Goal: Find specific page/section: Find specific page/section

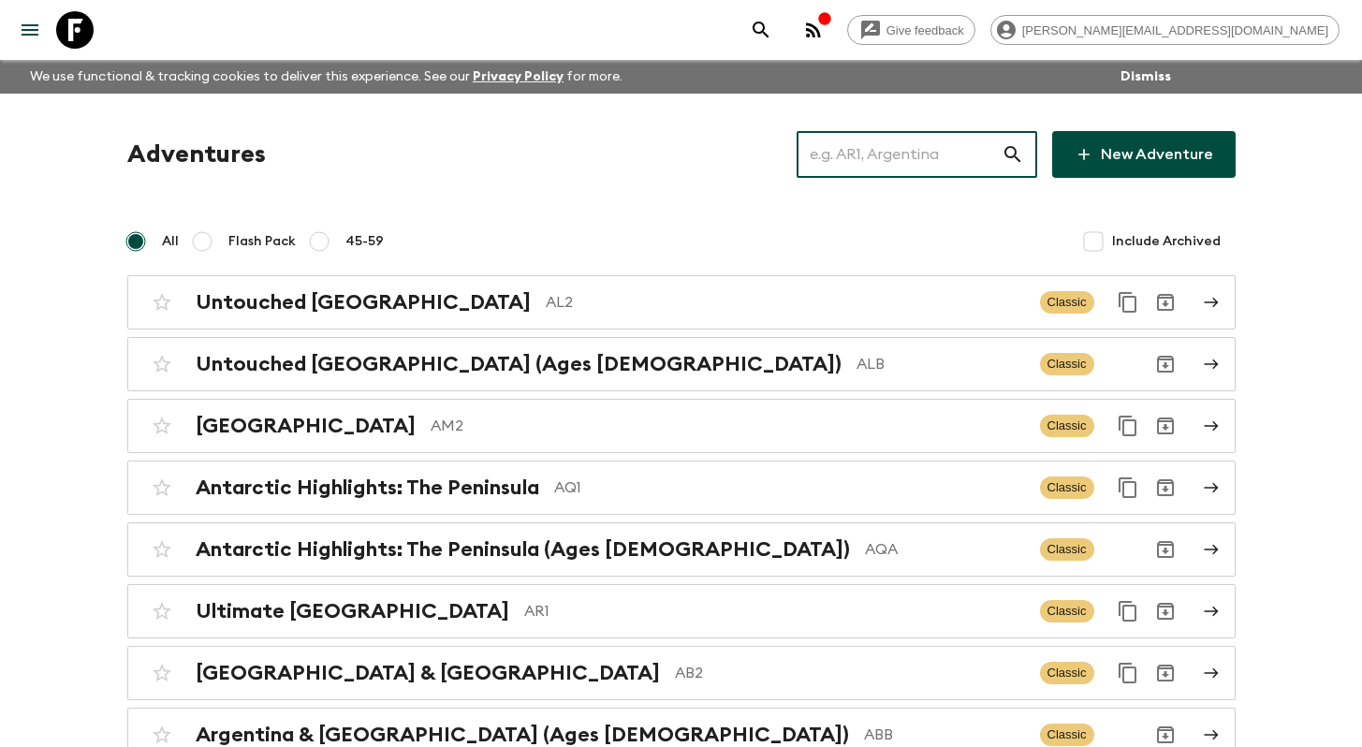
click at [891, 159] on input "text" at bounding box center [898, 154] width 205 height 52
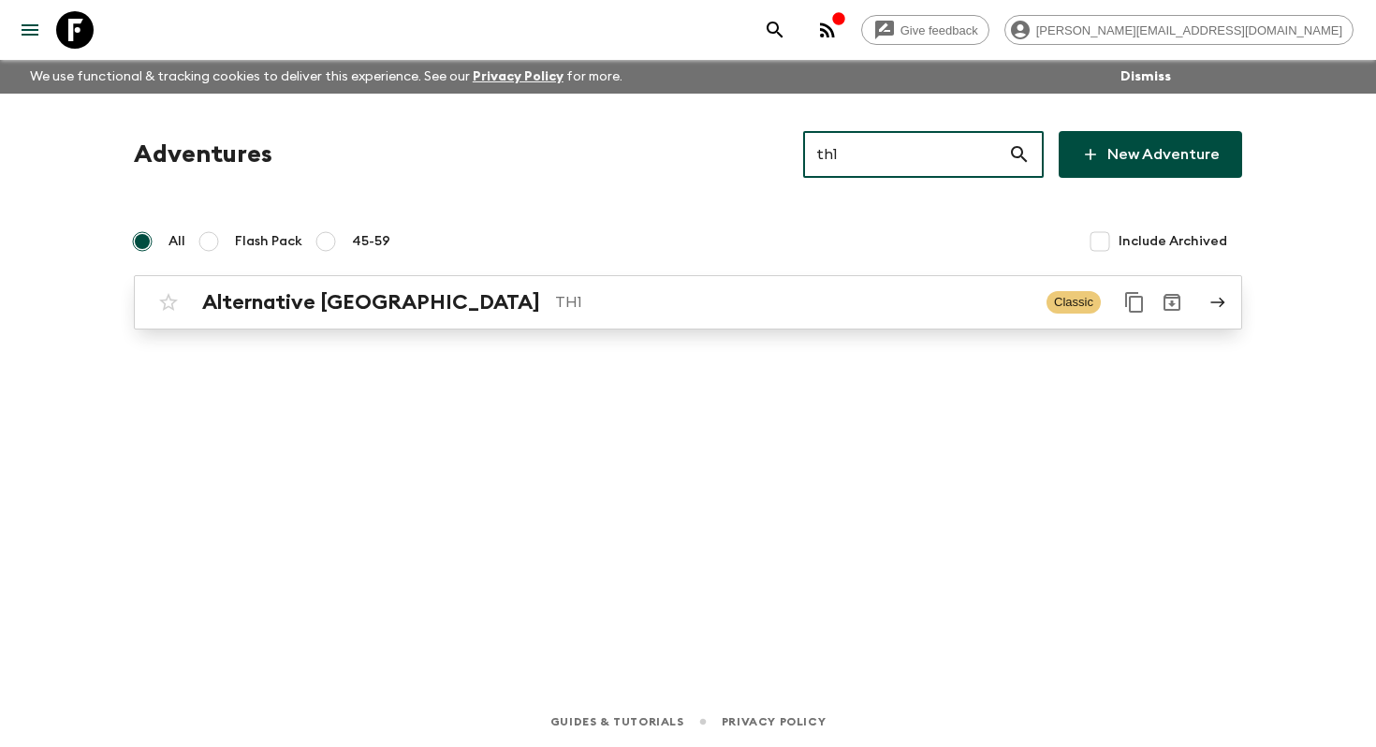
type input "th1"
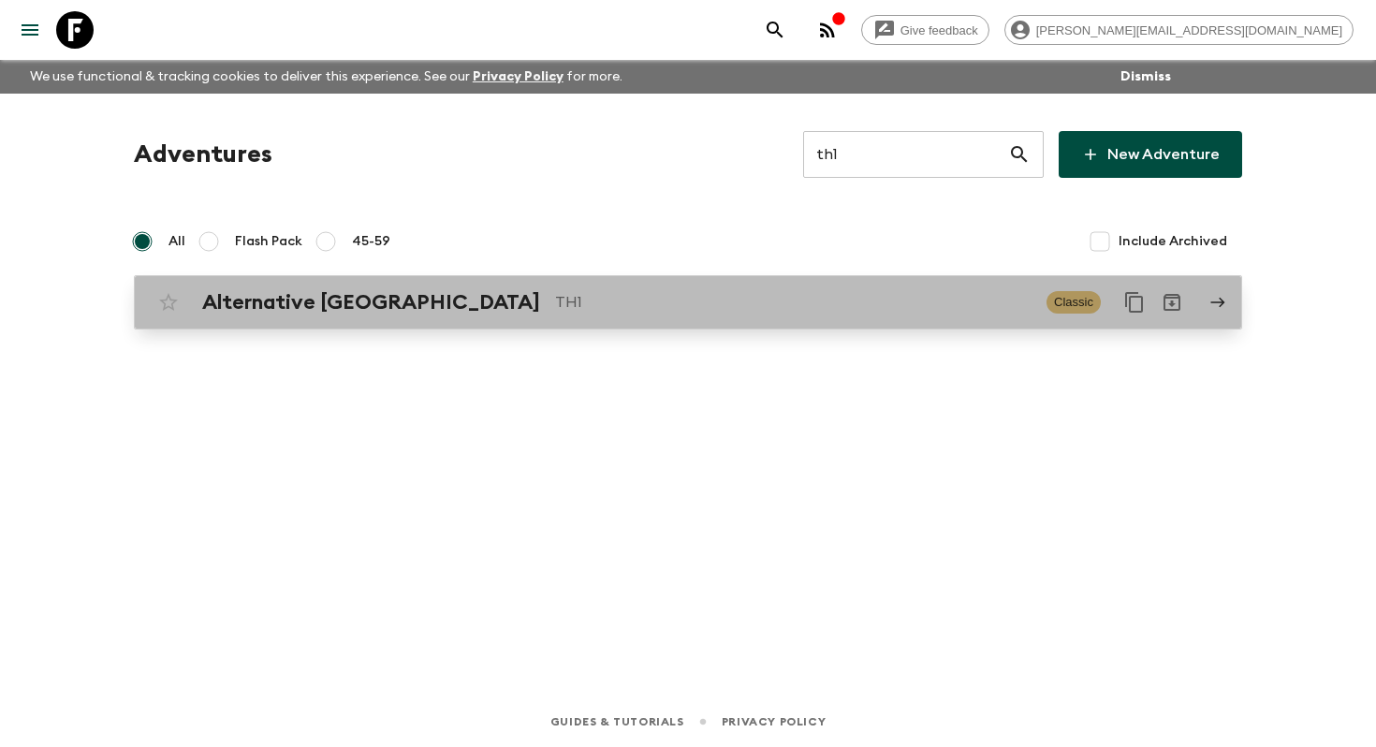
click at [704, 299] on p "TH1" at bounding box center [793, 302] width 476 height 22
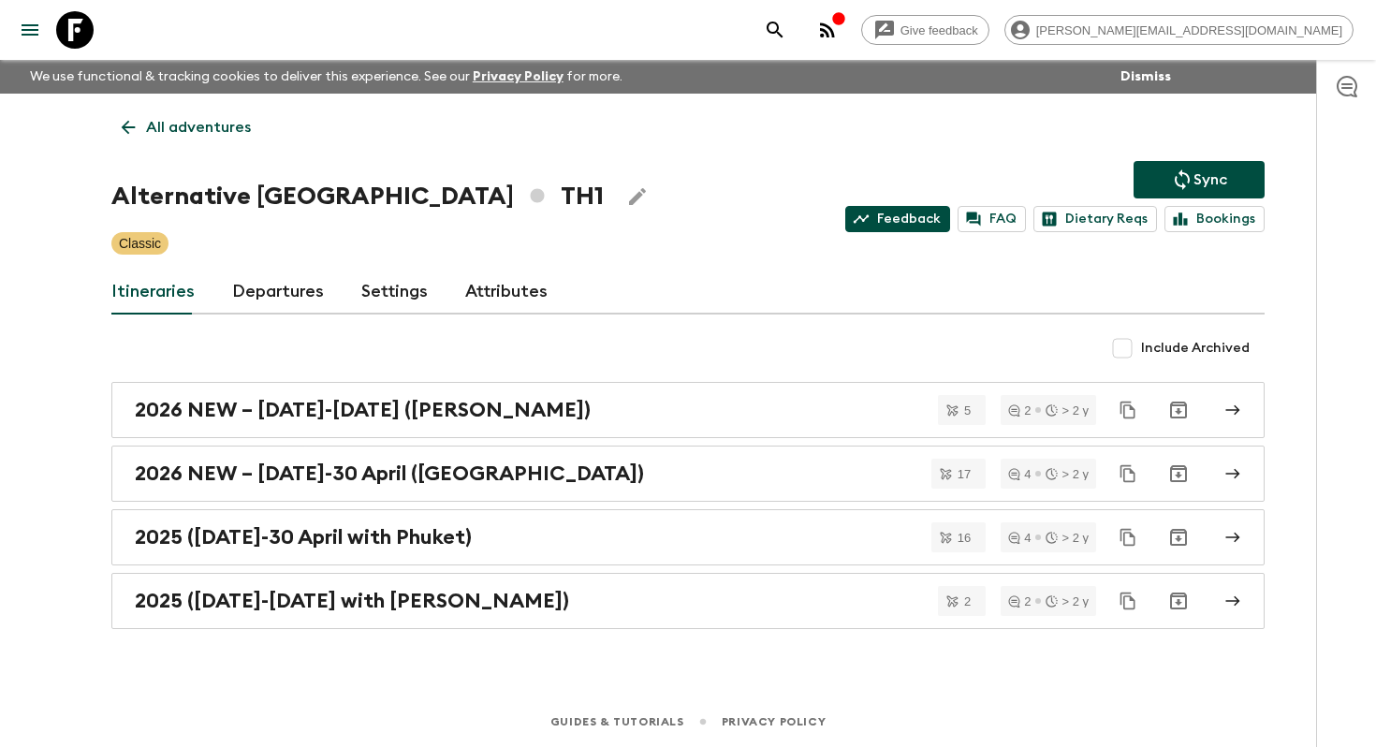
click at [909, 223] on link "Feedback" at bounding box center [897, 219] width 105 height 26
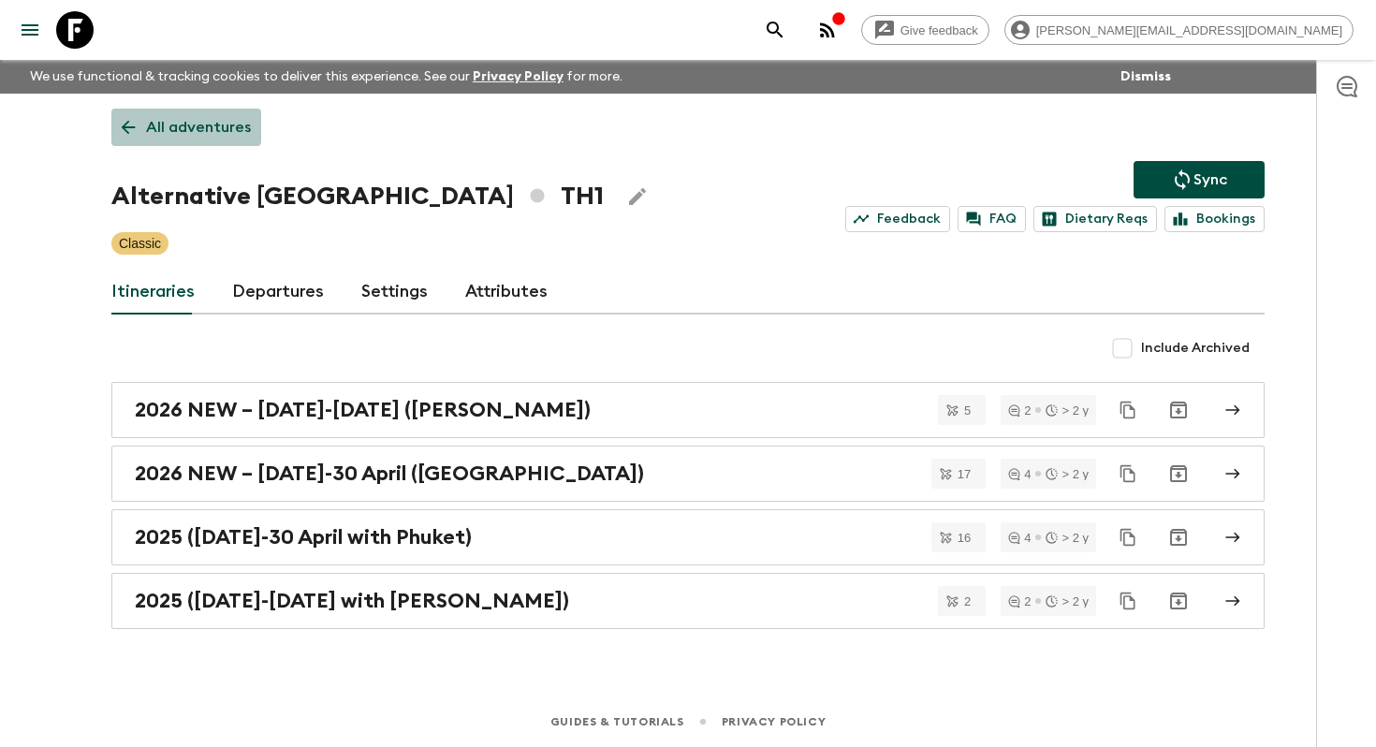
click at [182, 115] on link "All adventures" at bounding box center [186, 127] width 150 height 37
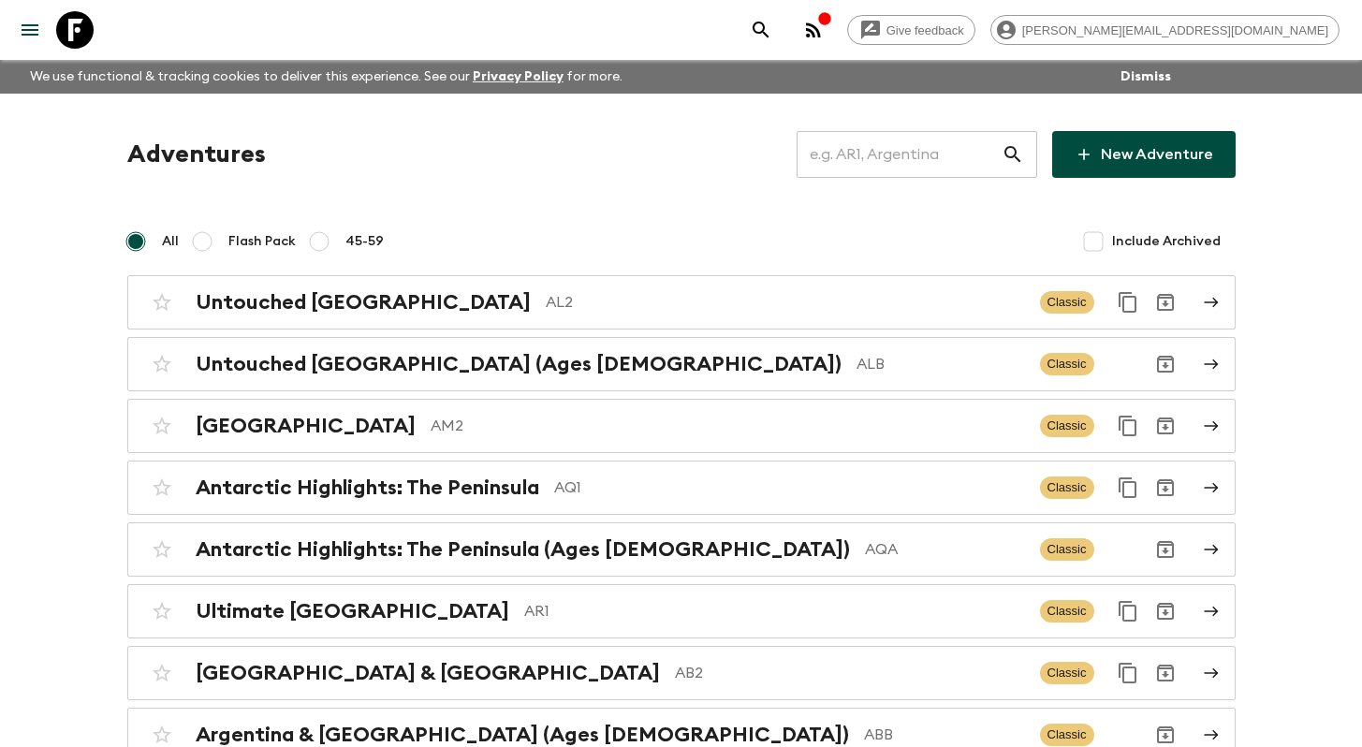
click at [898, 150] on input "text" at bounding box center [898, 154] width 205 height 52
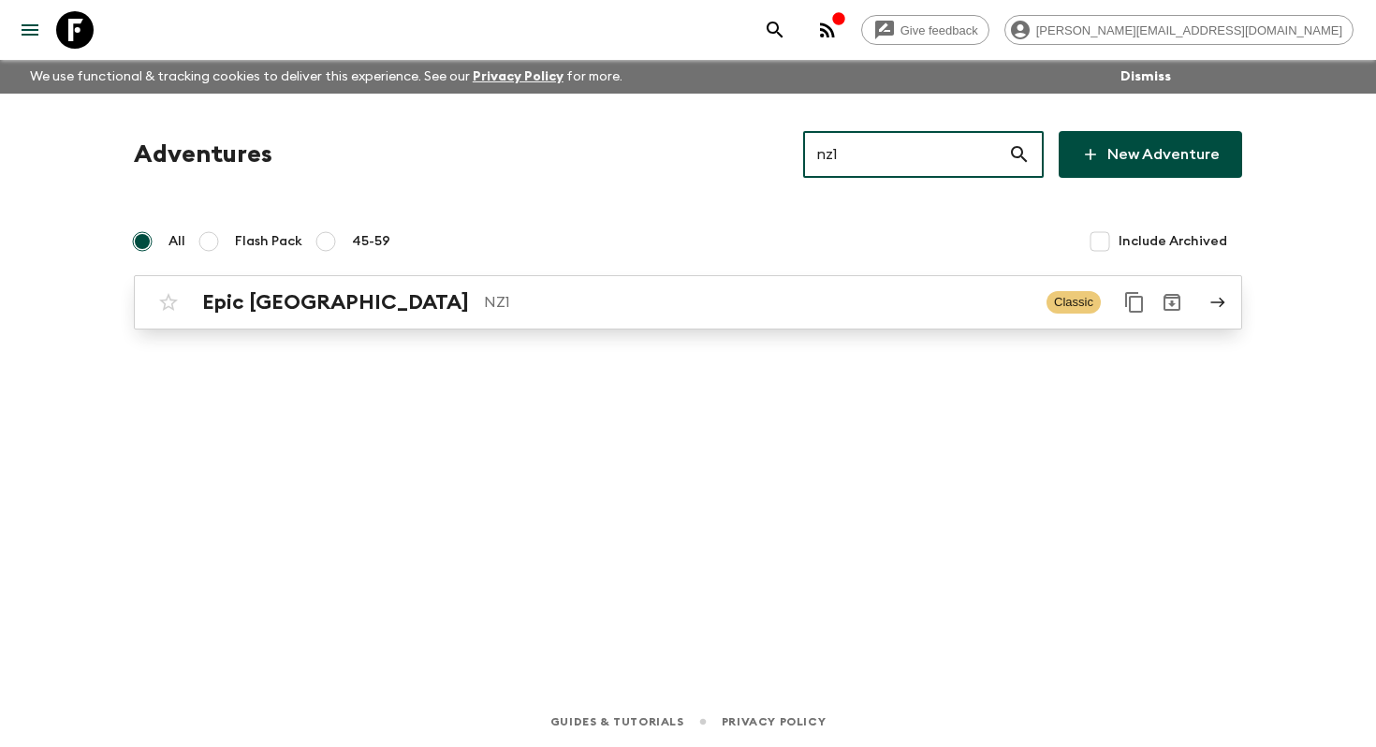
type input "nz1"
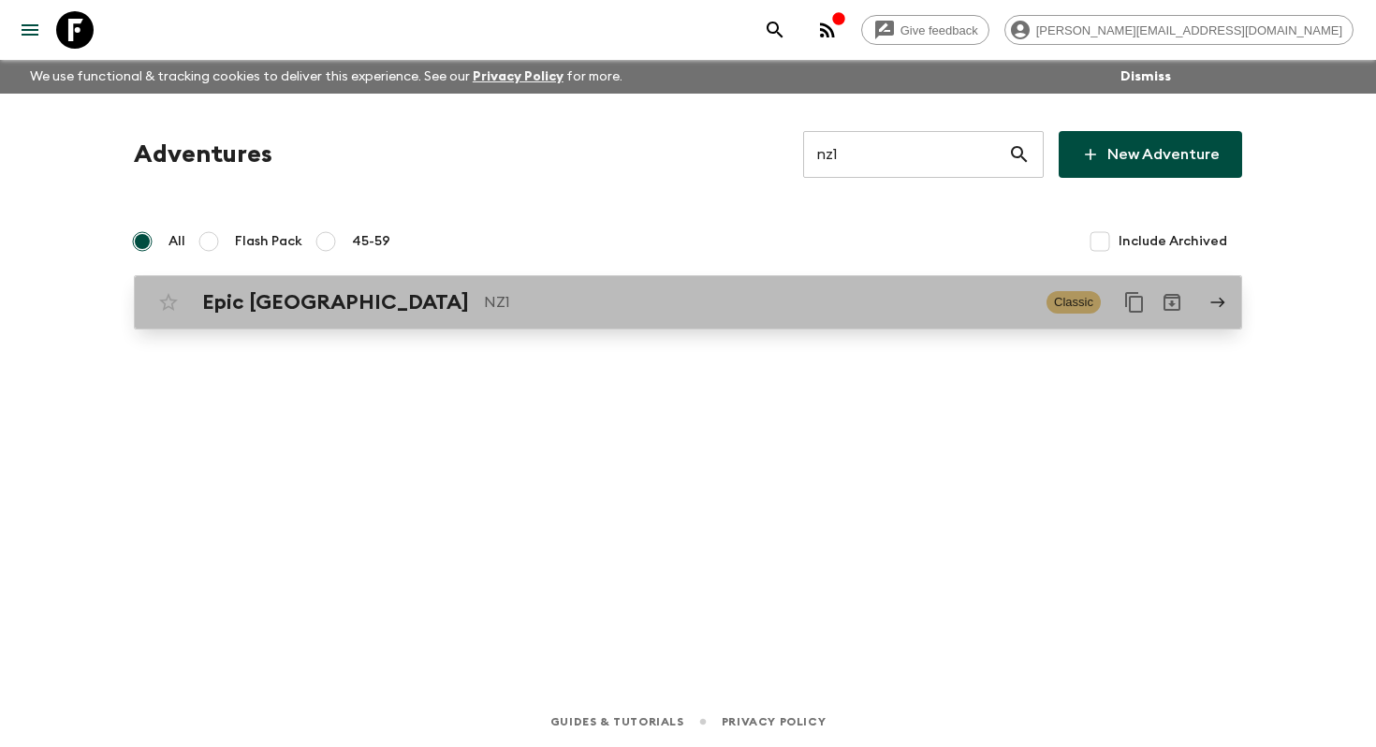
click at [843, 300] on p "NZ1" at bounding box center [757, 302] width 547 height 22
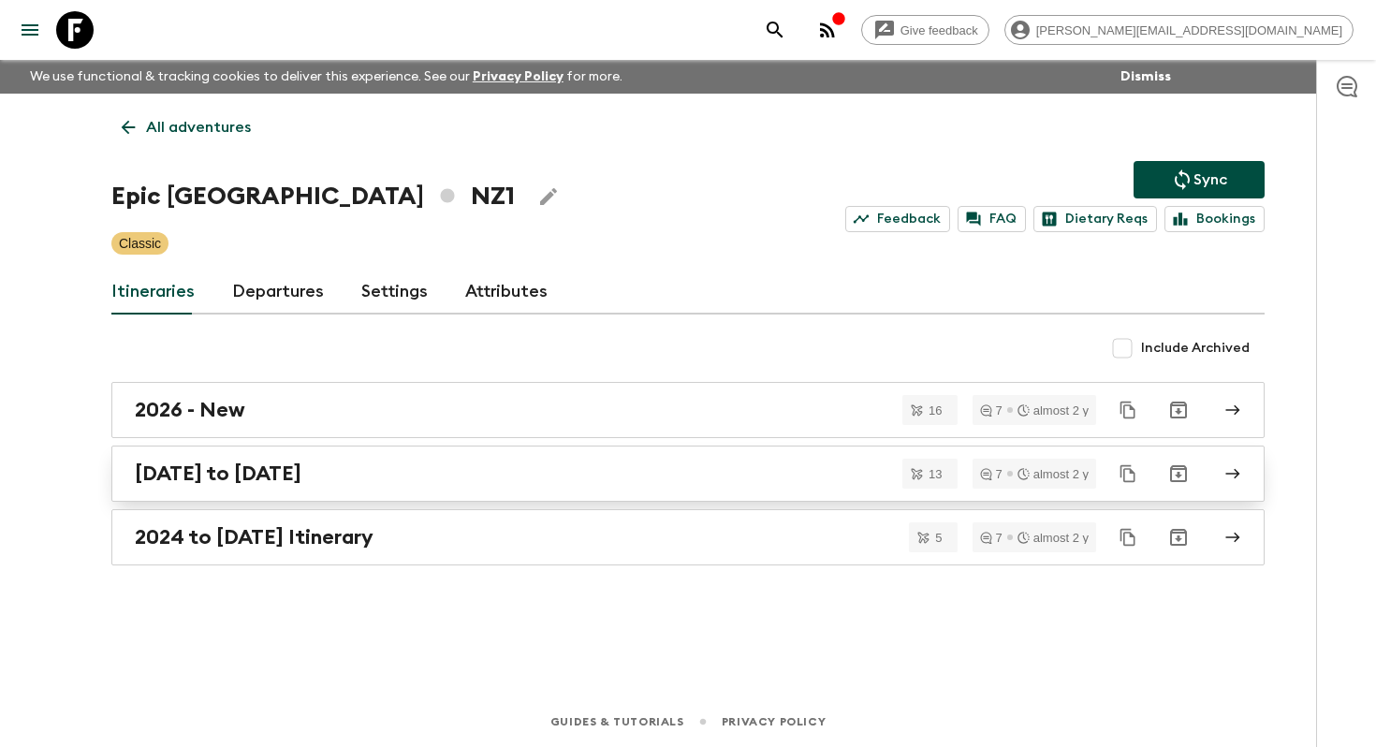
click at [559, 467] on div "[DATE] to [DATE]" at bounding box center [670, 473] width 1071 height 24
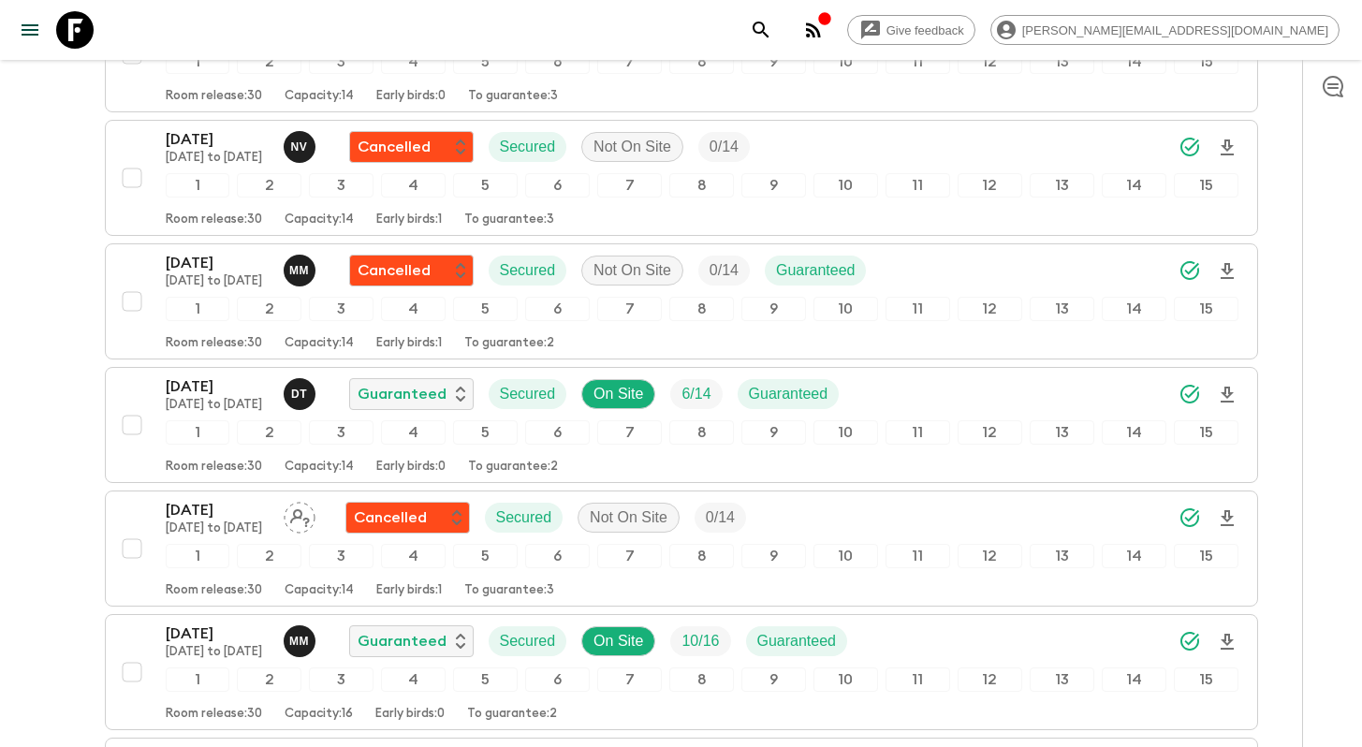
scroll to position [687, 0]
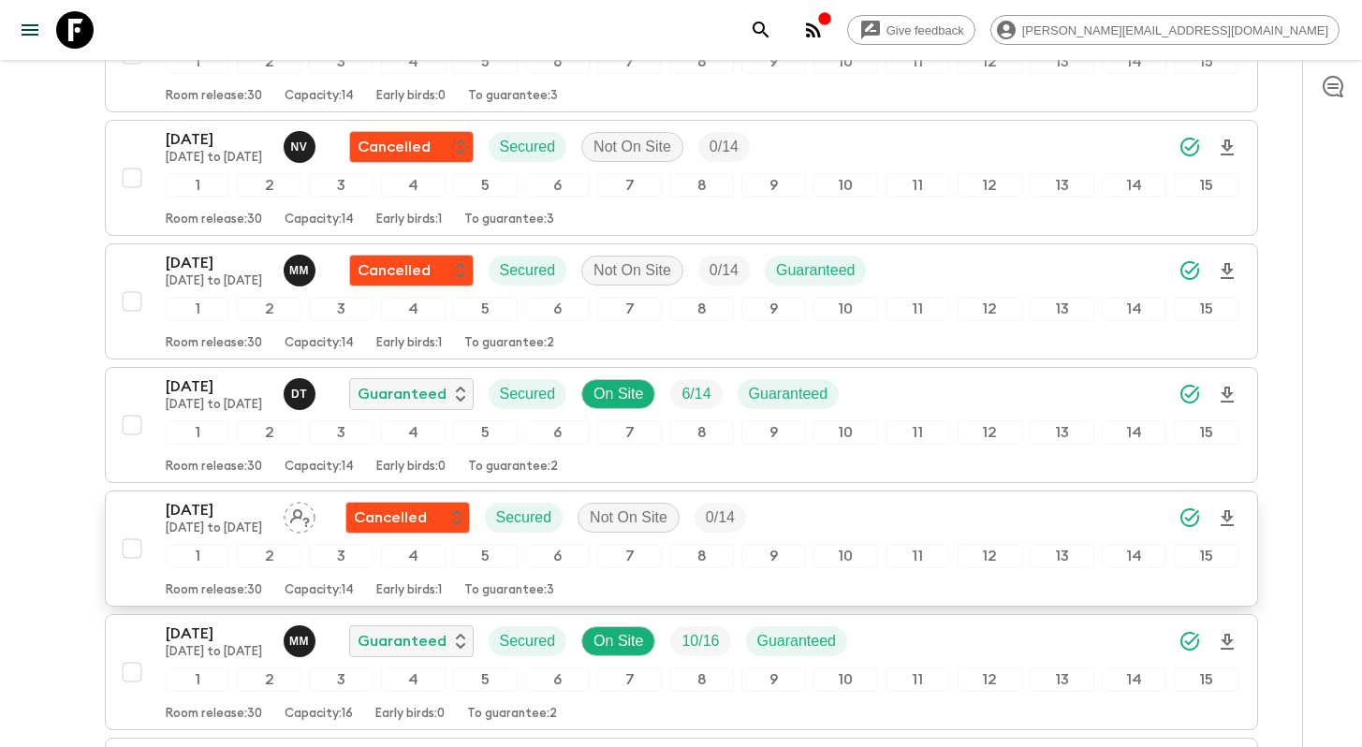
click at [122, 499] on div "31 Oct 2025 April to December 2025 Cancelled Secured Not On Site 0 / 14 1 2 3 4…" at bounding box center [675, 548] width 1125 height 99
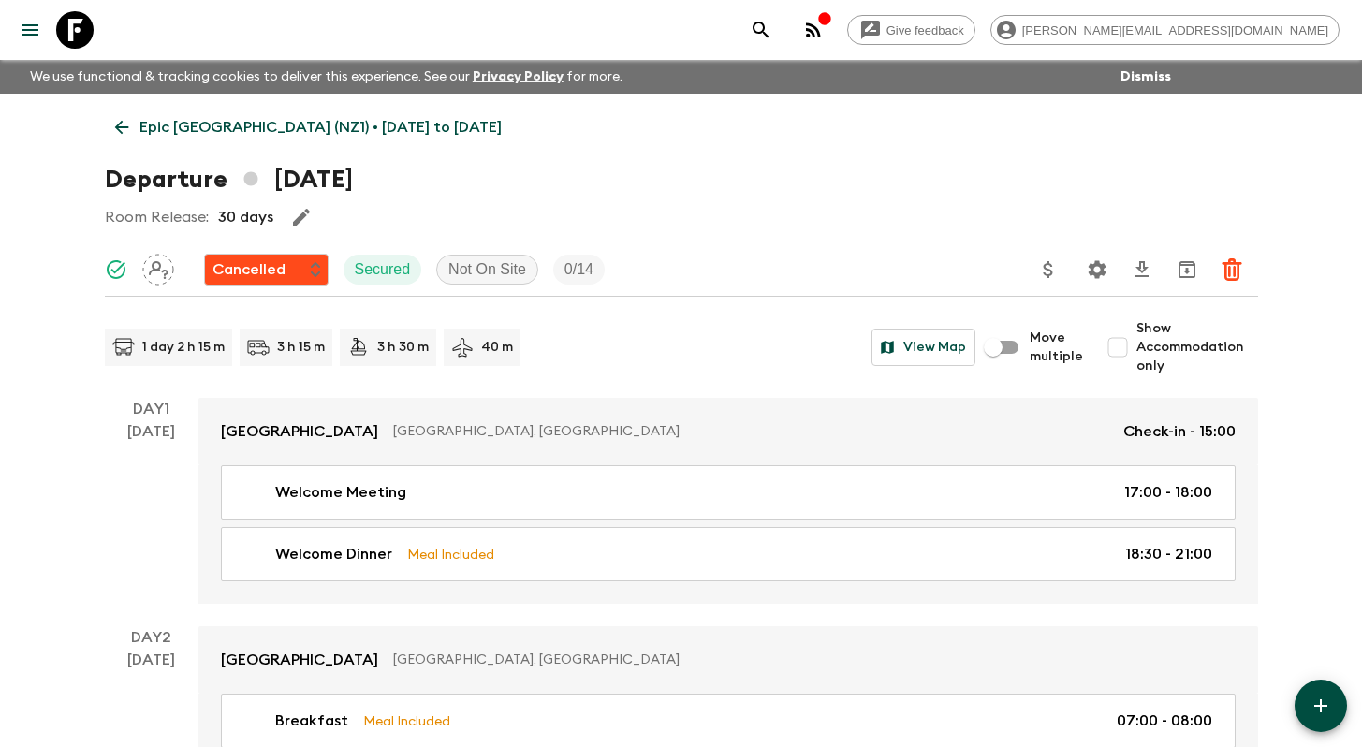
click at [172, 132] on p "Epic New Zealand (NZ1) • April to December 2025" at bounding box center [320, 127] width 362 height 22
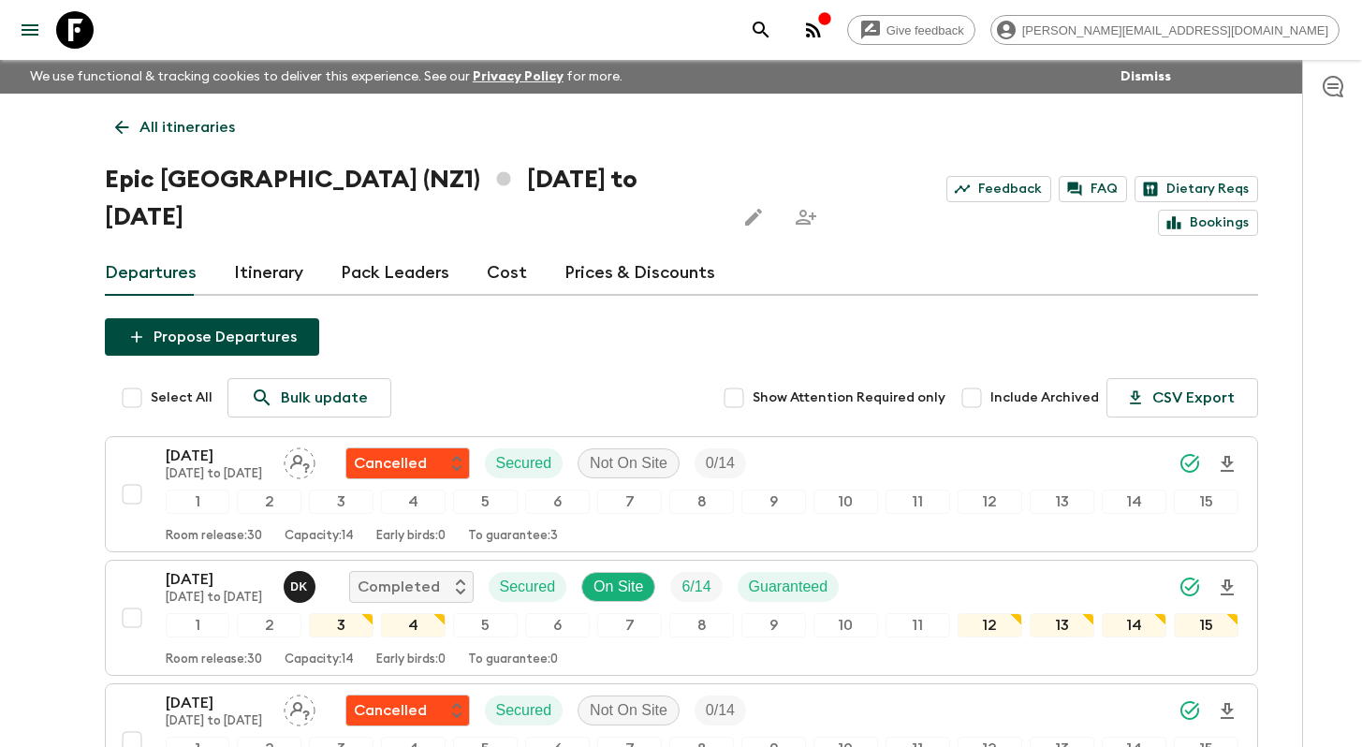
click at [1331, 85] on icon "button" at bounding box center [1332, 86] width 22 height 22
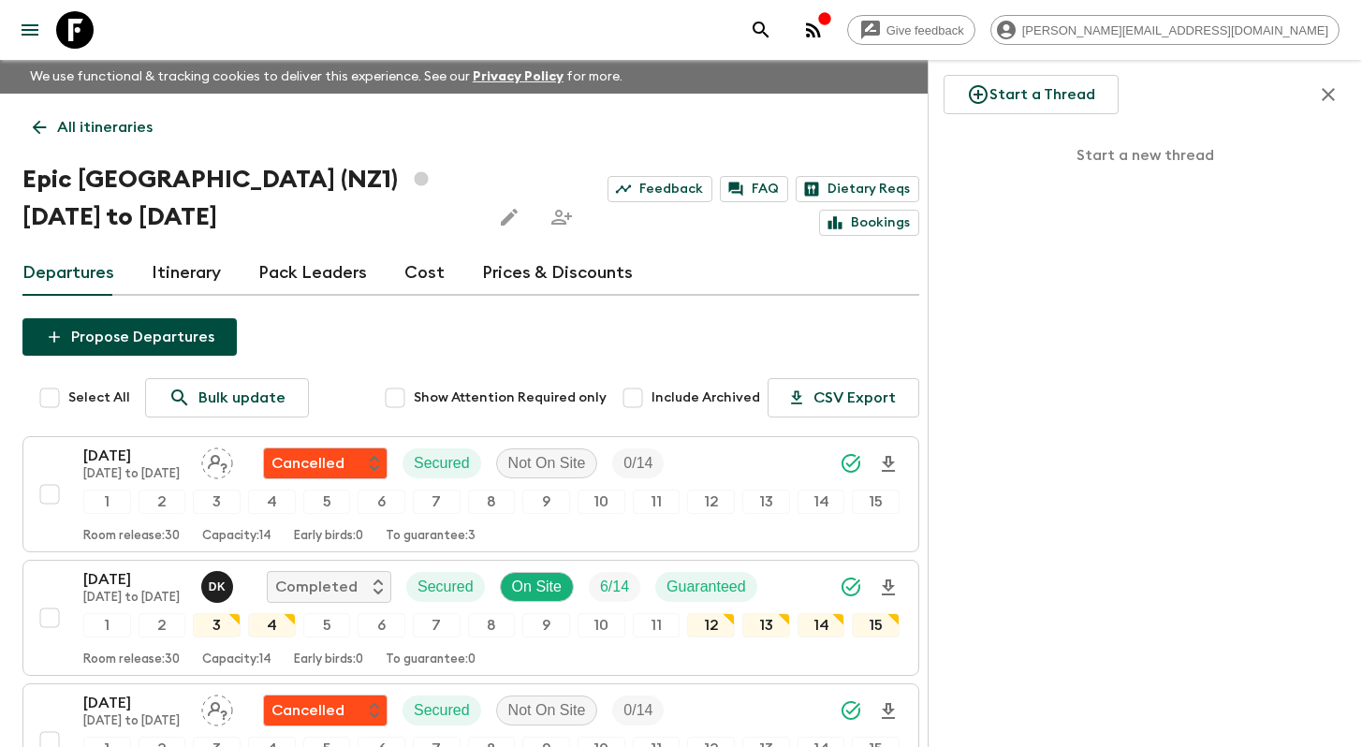
click at [1328, 90] on icon "button" at bounding box center [1328, 94] width 22 height 22
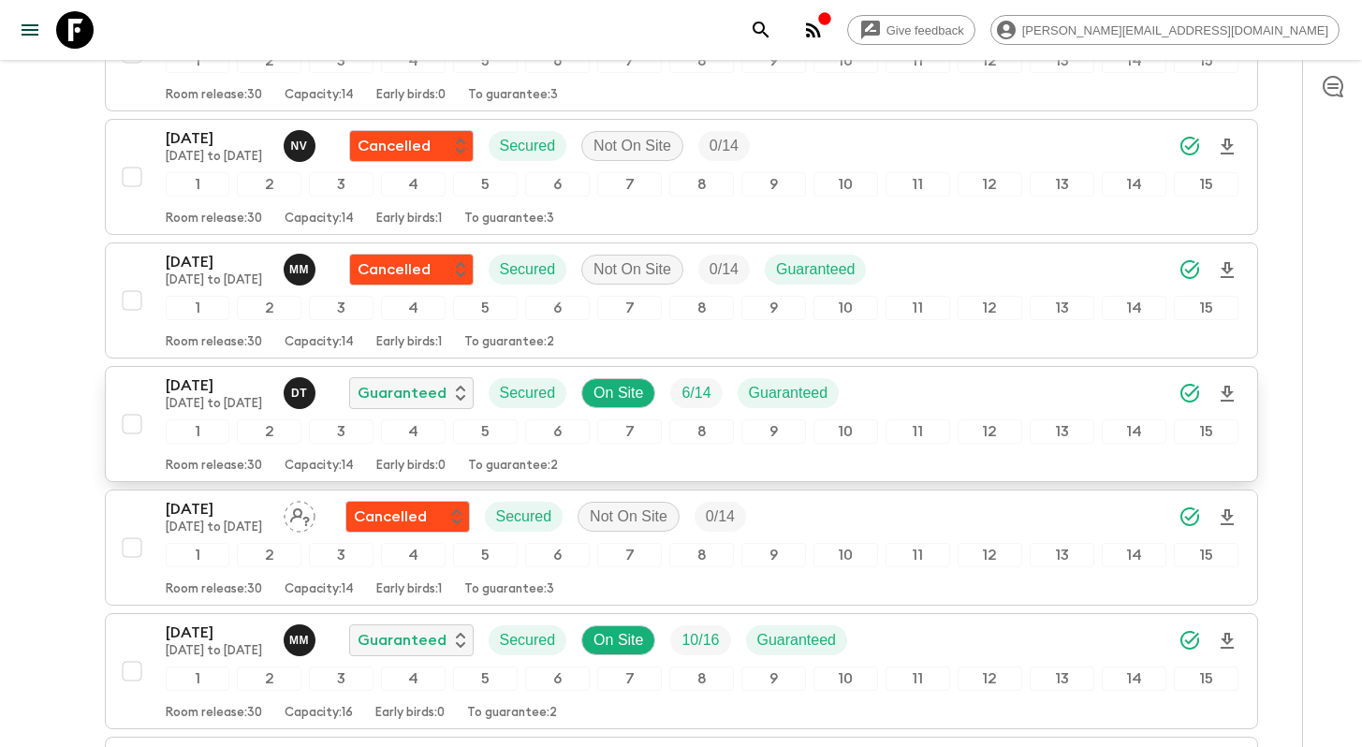
scroll to position [741, 0]
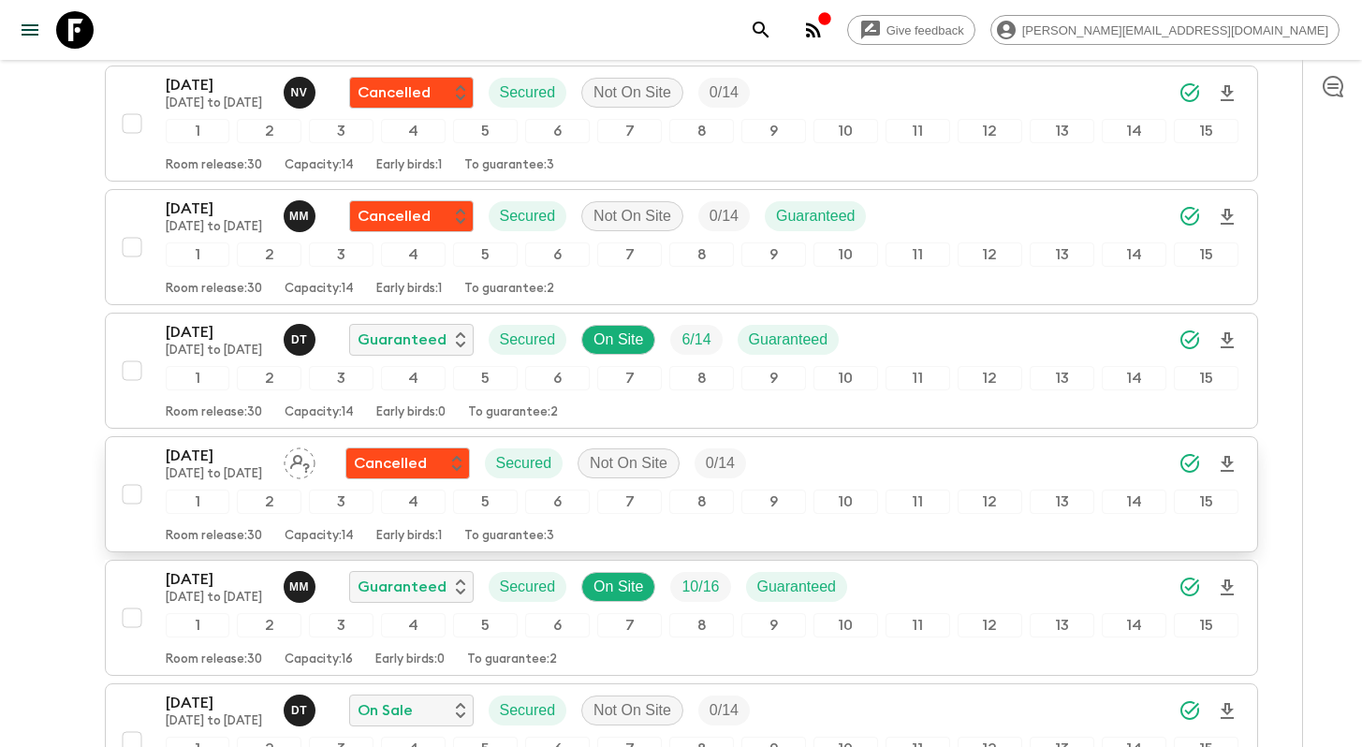
click at [140, 445] on div "31 Oct 2025 April to December 2025 Cancelled Secured Not On Site 0 / 14 1 2 3 4…" at bounding box center [675, 494] width 1125 height 99
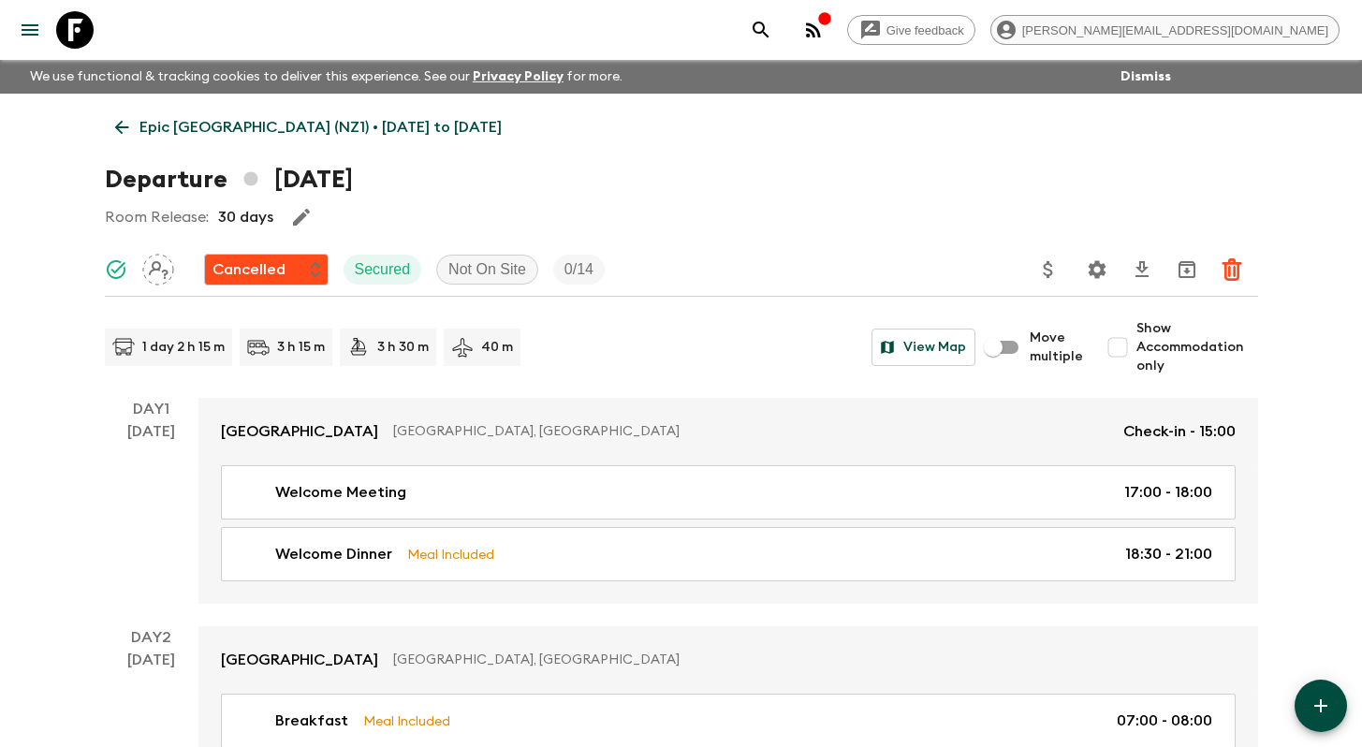
click at [1231, 28] on span "[PERSON_NAME][EMAIL_ADDRESS][DOMAIN_NAME]" at bounding box center [1175, 30] width 327 height 14
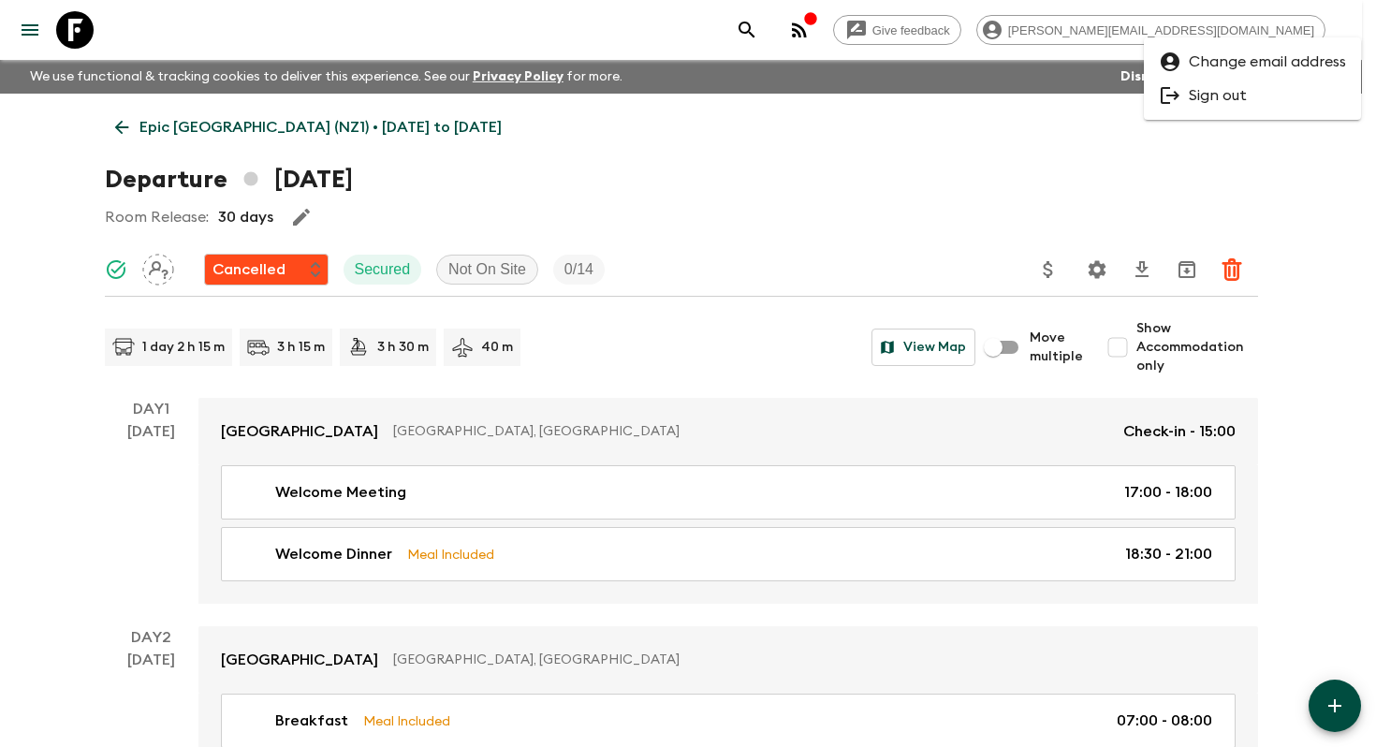
click at [1234, 28] on div at bounding box center [688, 373] width 1376 height 747
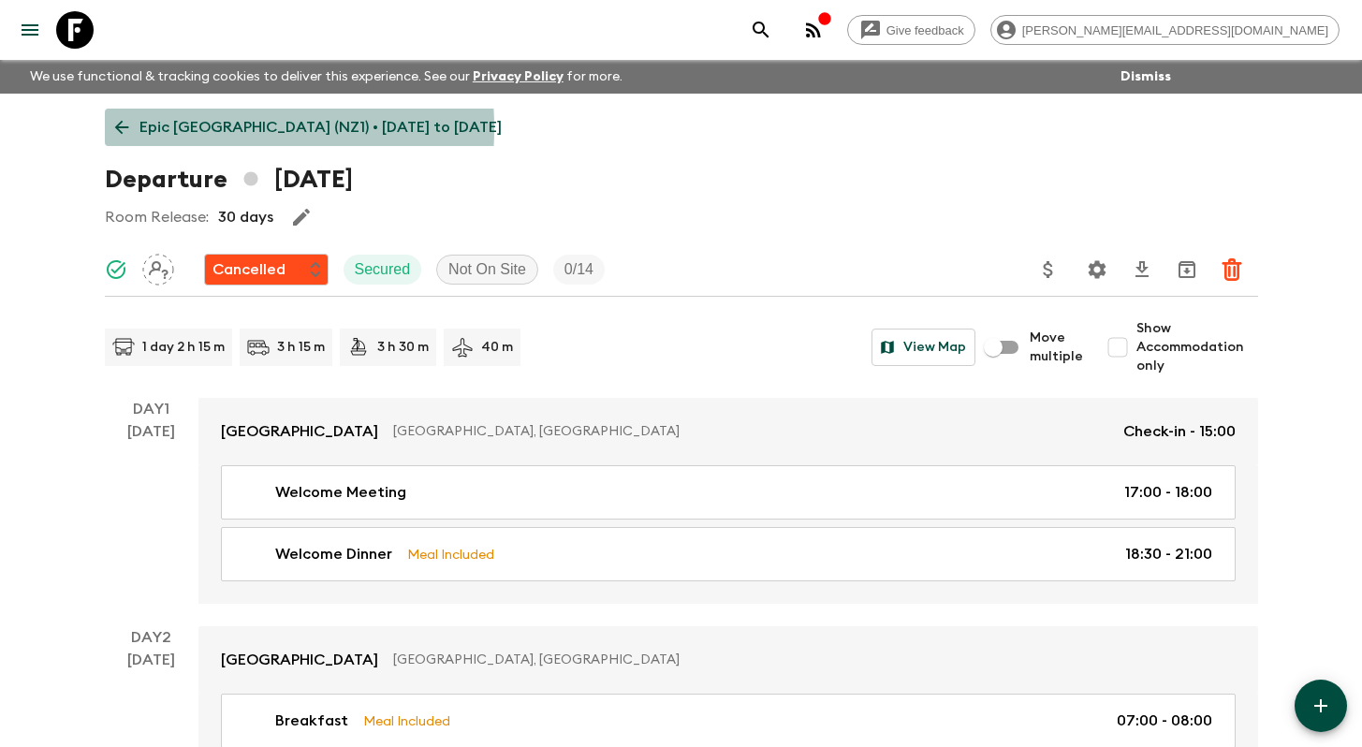
click at [170, 128] on p "Epic New Zealand (NZ1) • April to December 2025" at bounding box center [320, 127] width 362 height 22
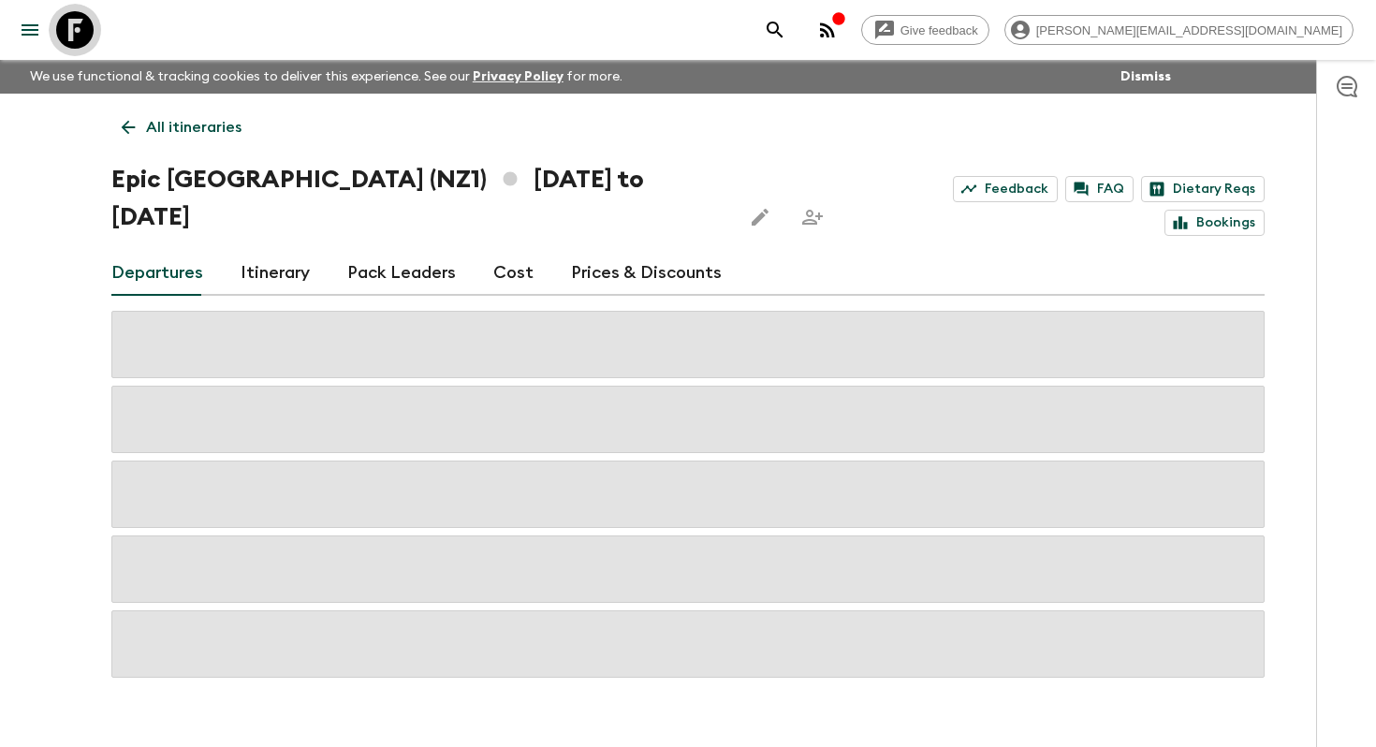
click at [85, 35] on icon at bounding box center [74, 29] width 37 height 37
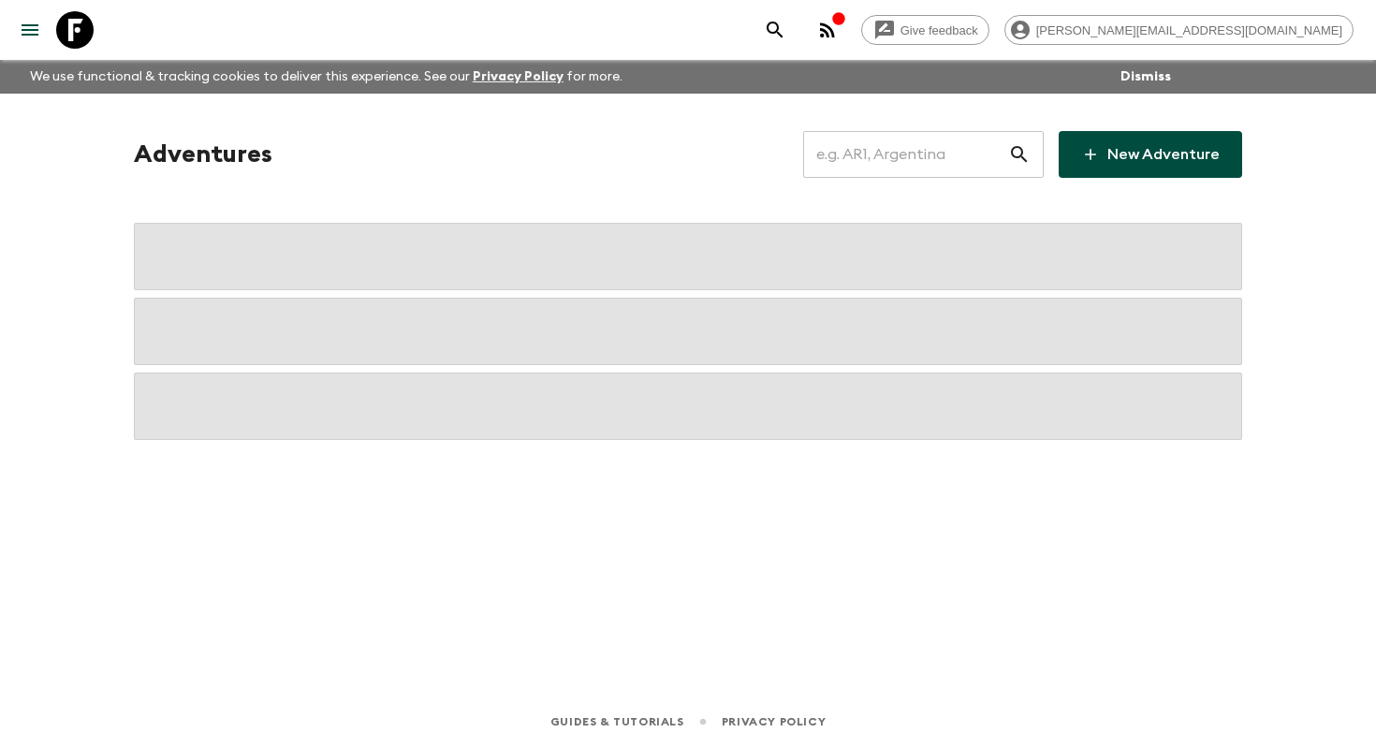
click at [846, 26] on div "button" at bounding box center [838, 20] width 15 height 19
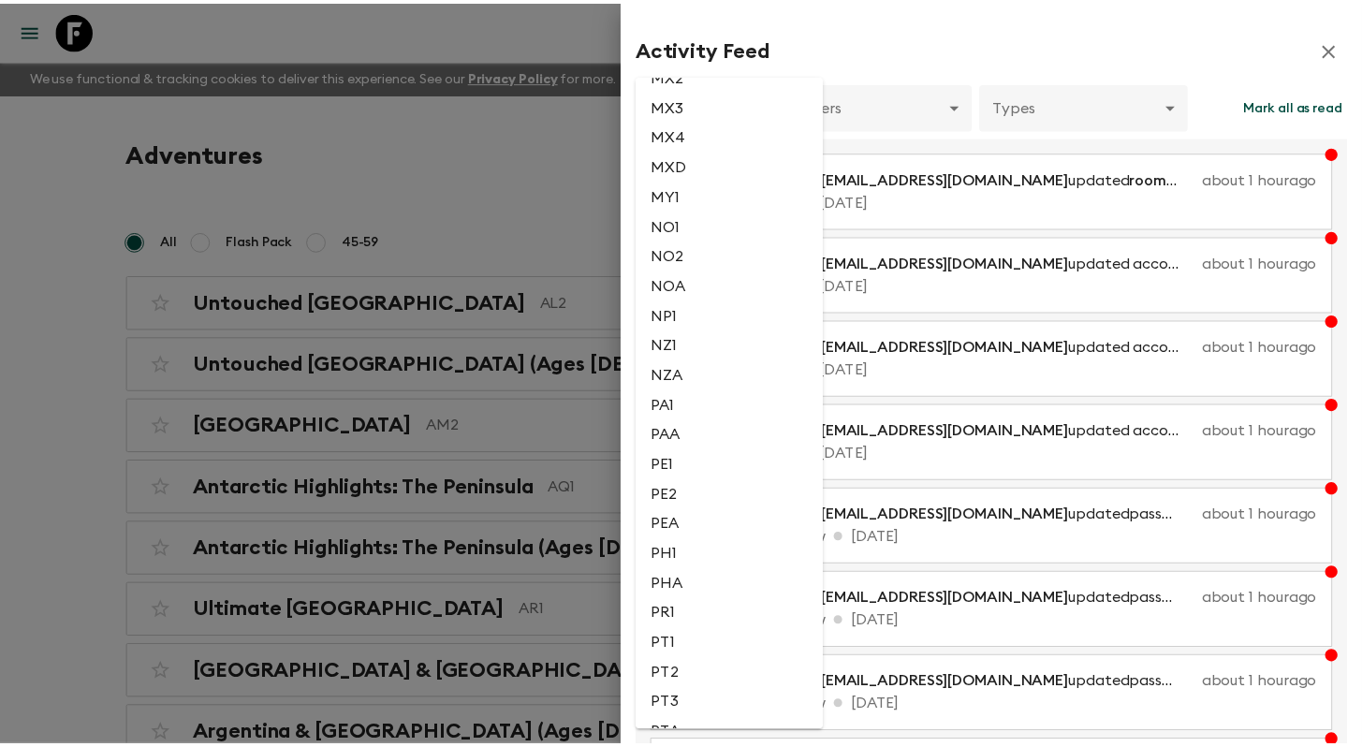
scroll to position [3381, 0]
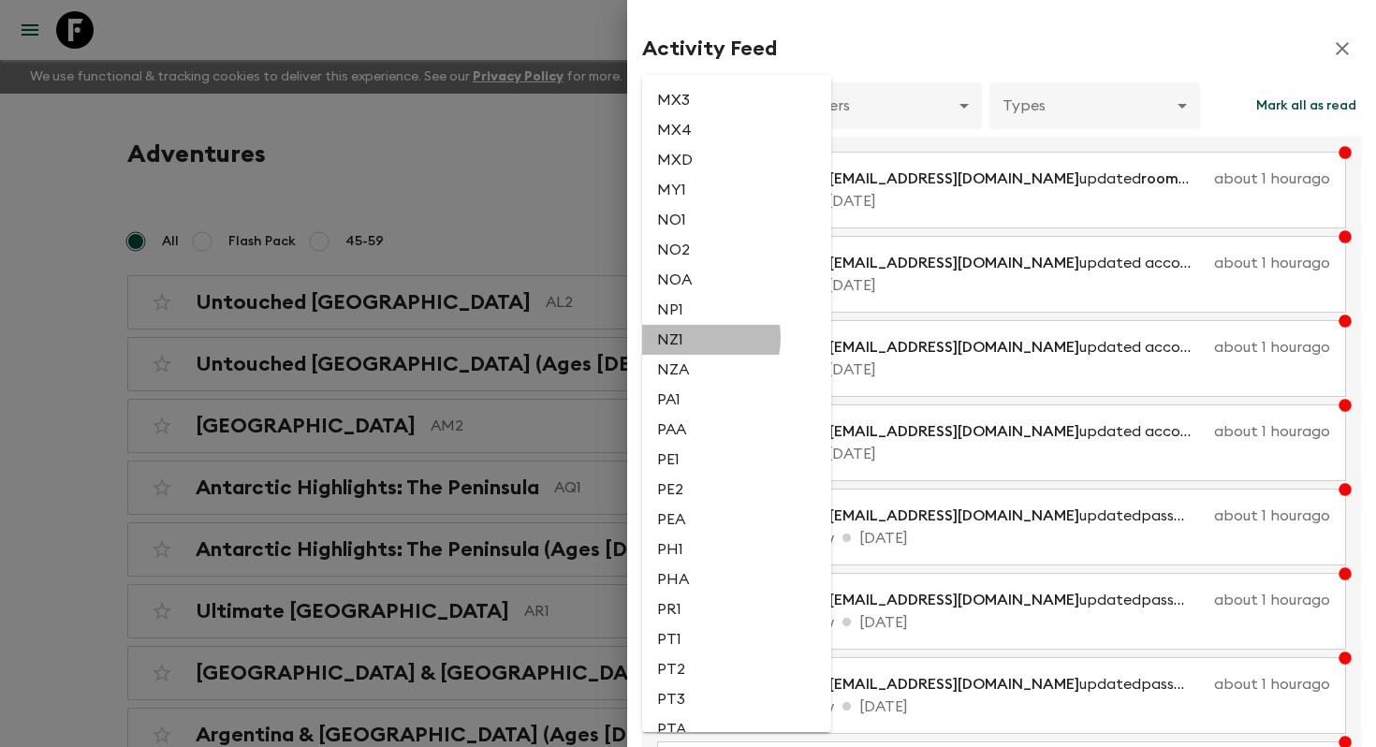
click at [693, 355] on li "NZ1" at bounding box center [736, 340] width 189 height 30
type input "cbf05843-2f19-4c0d-8fa1-1619daa7ad15"
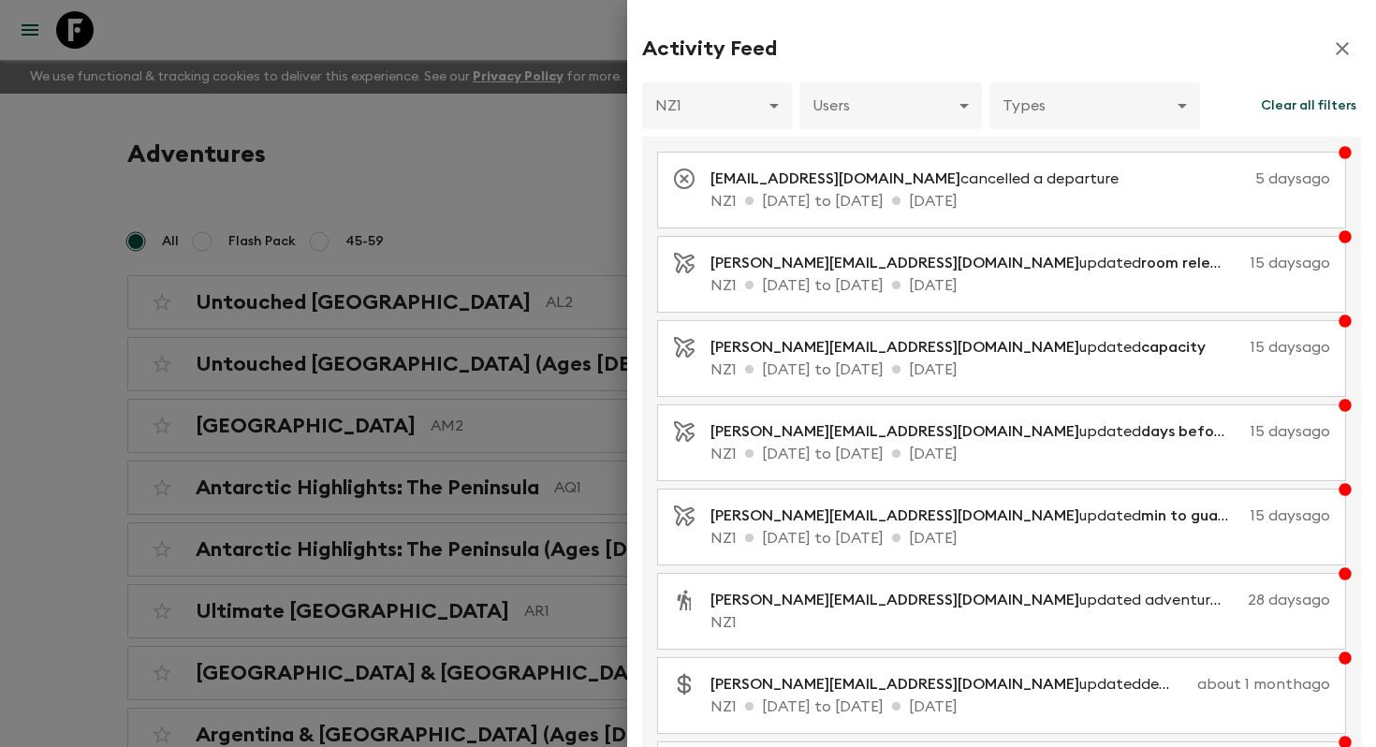
click at [585, 181] on div at bounding box center [688, 373] width 1376 height 747
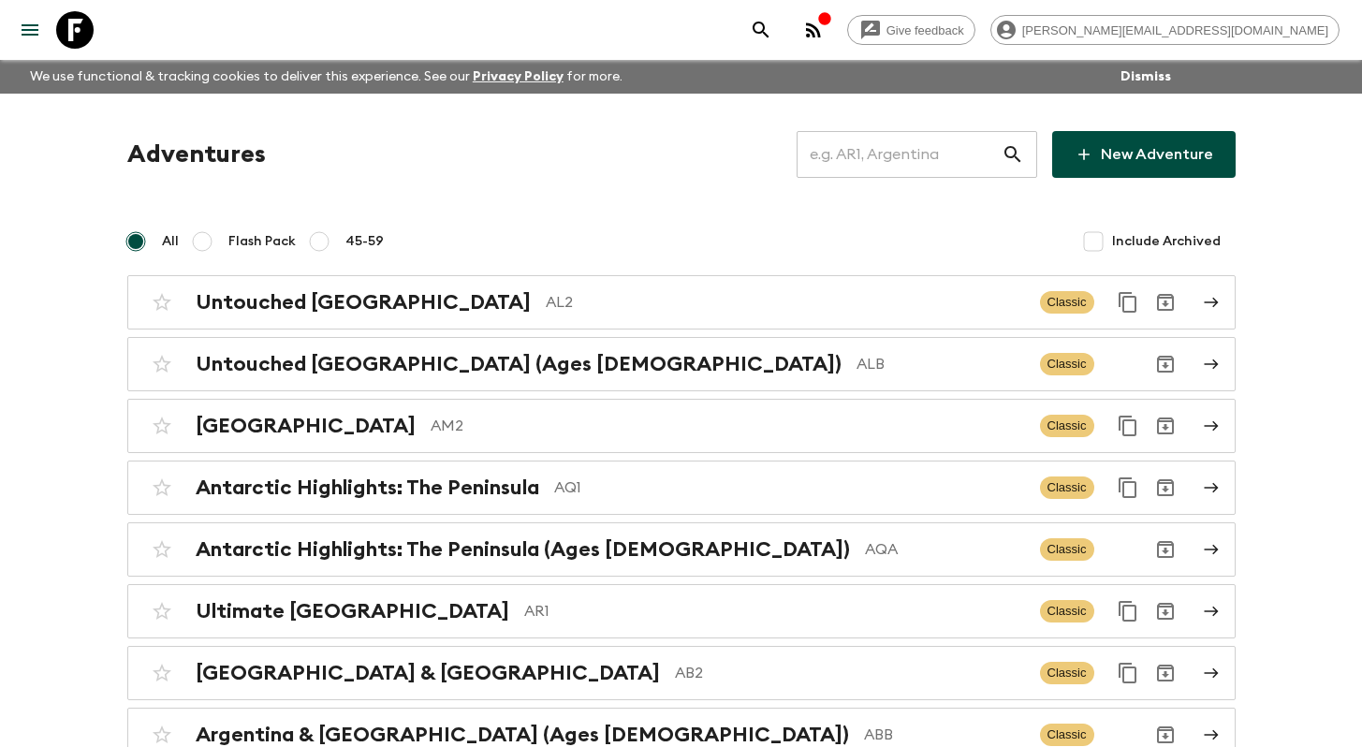
click at [869, 158] on input "text" at bounding box center [898, 154] width 205 height 52
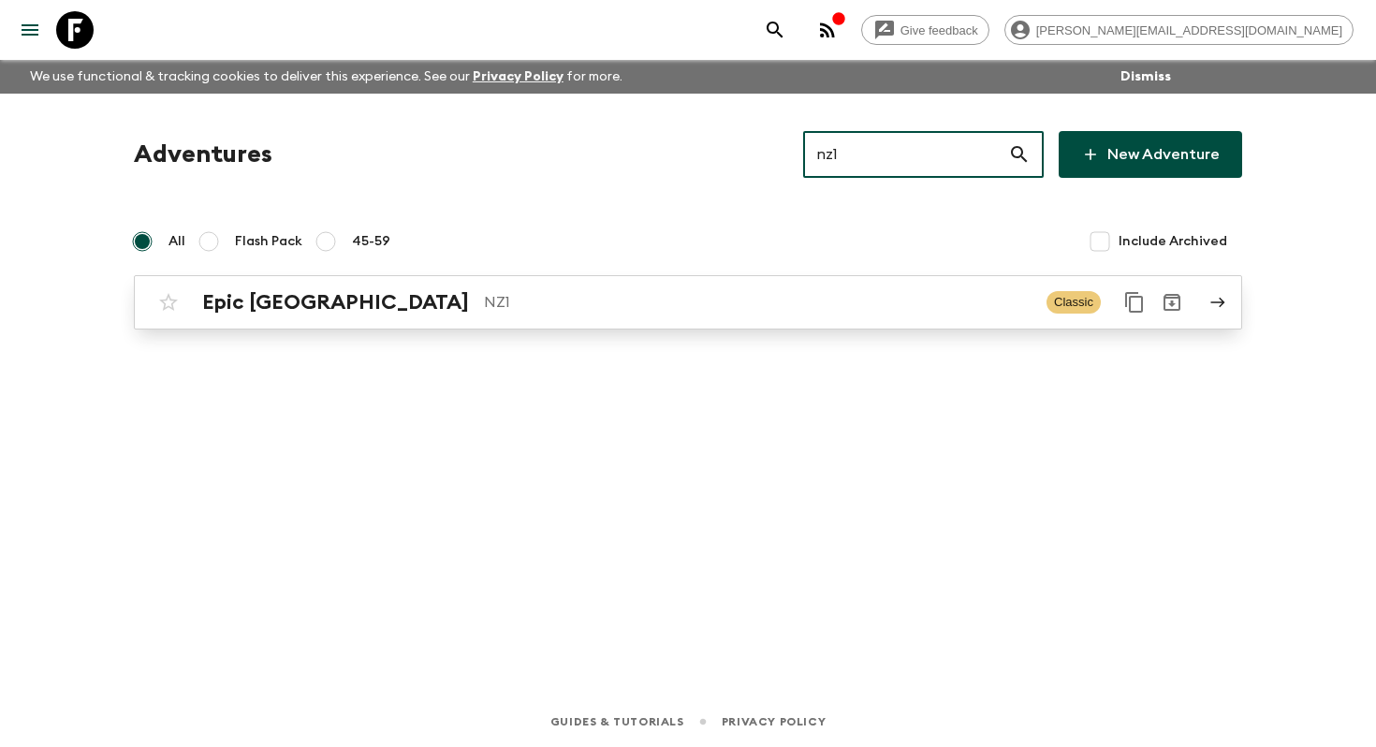
type input "nz1"
click at [824, 294] on p "NZ1" at bounding box center [757, 302] width 547 height 22
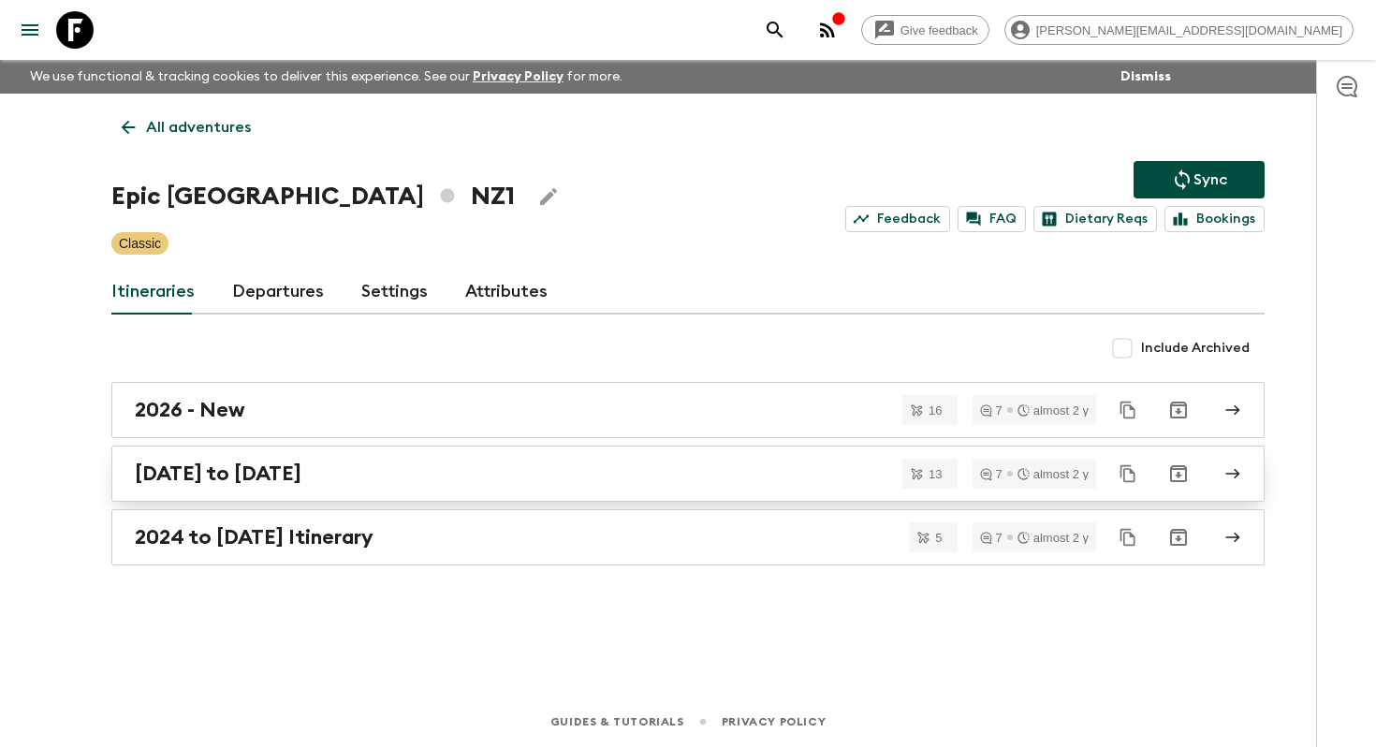
click at [561, 471] on div "[DATE] to [DATE]" at bounding box center [670, 473] width 1071 height 24
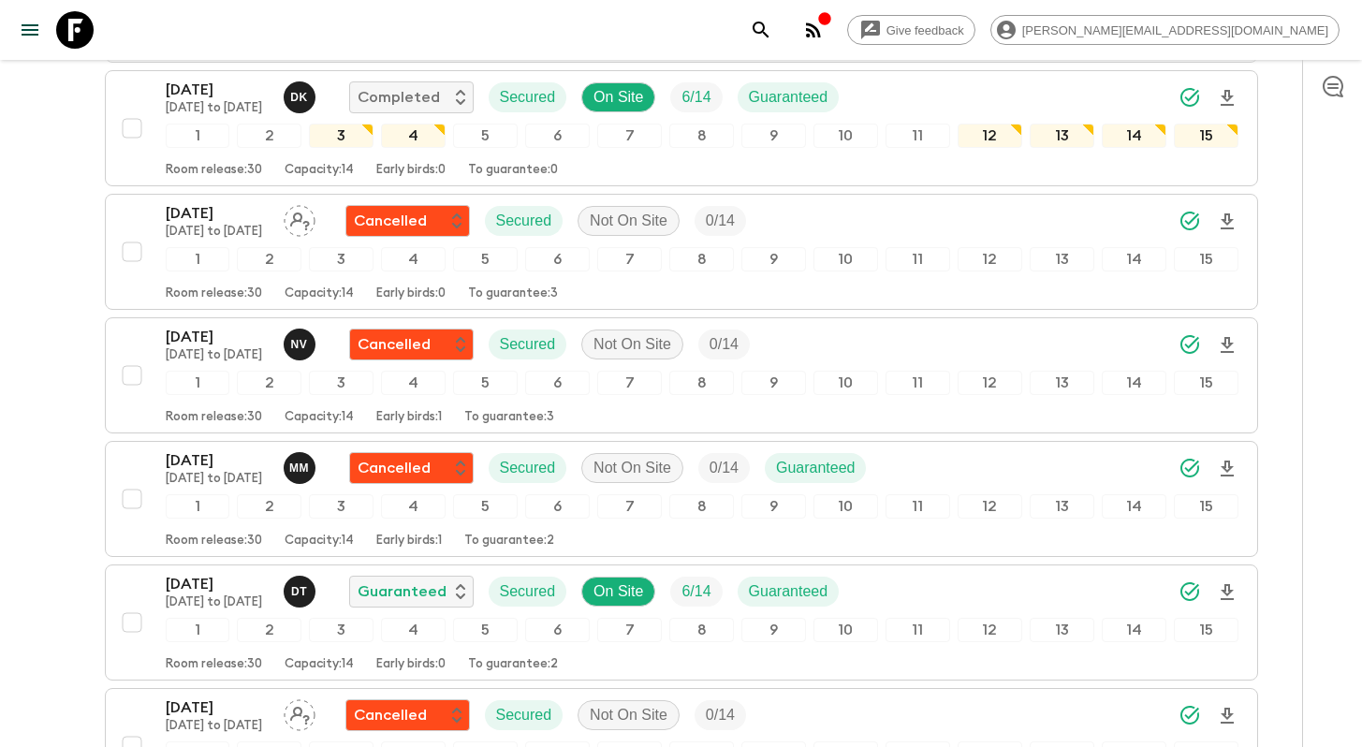
scroll to position [158, 0]
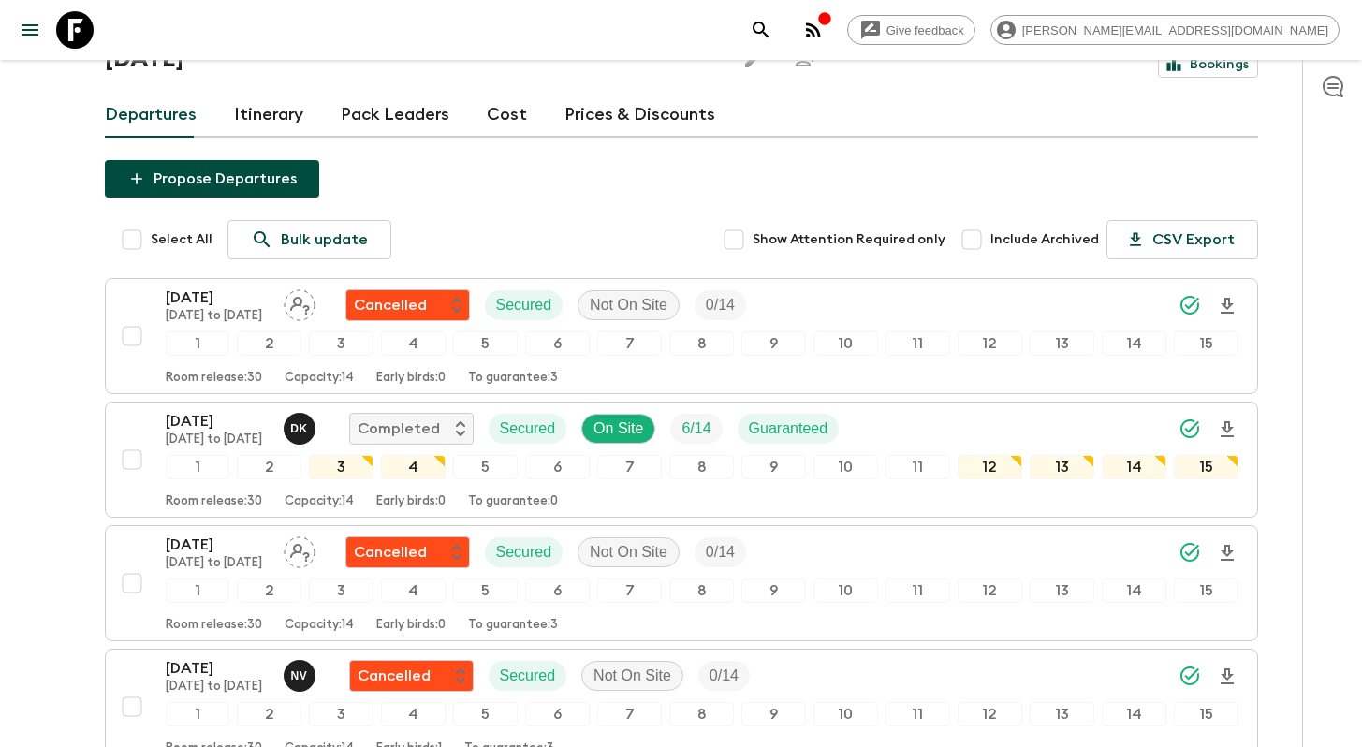
click at [978, 221] on input "Include Archived" at bounding box center [971, 239] width 37 height 37
checkbox input "true"
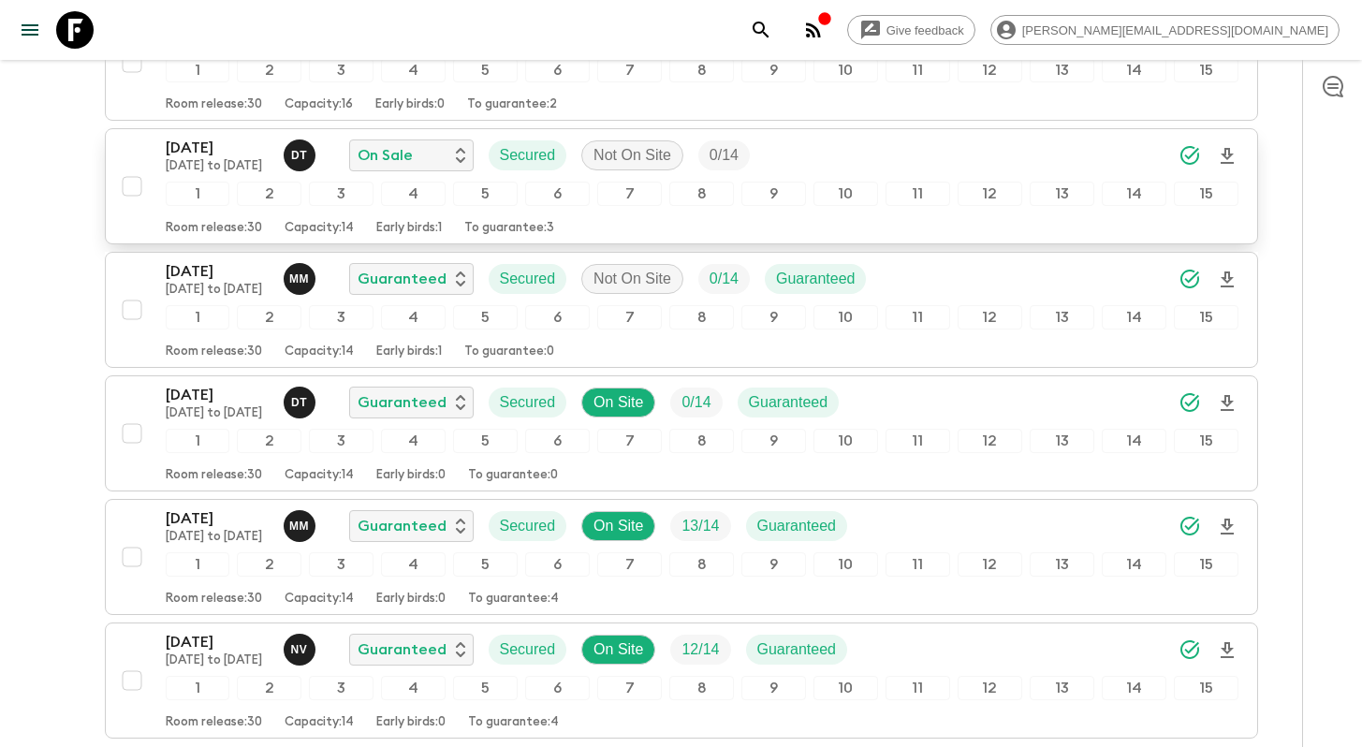
scroll to position [1295, 0]
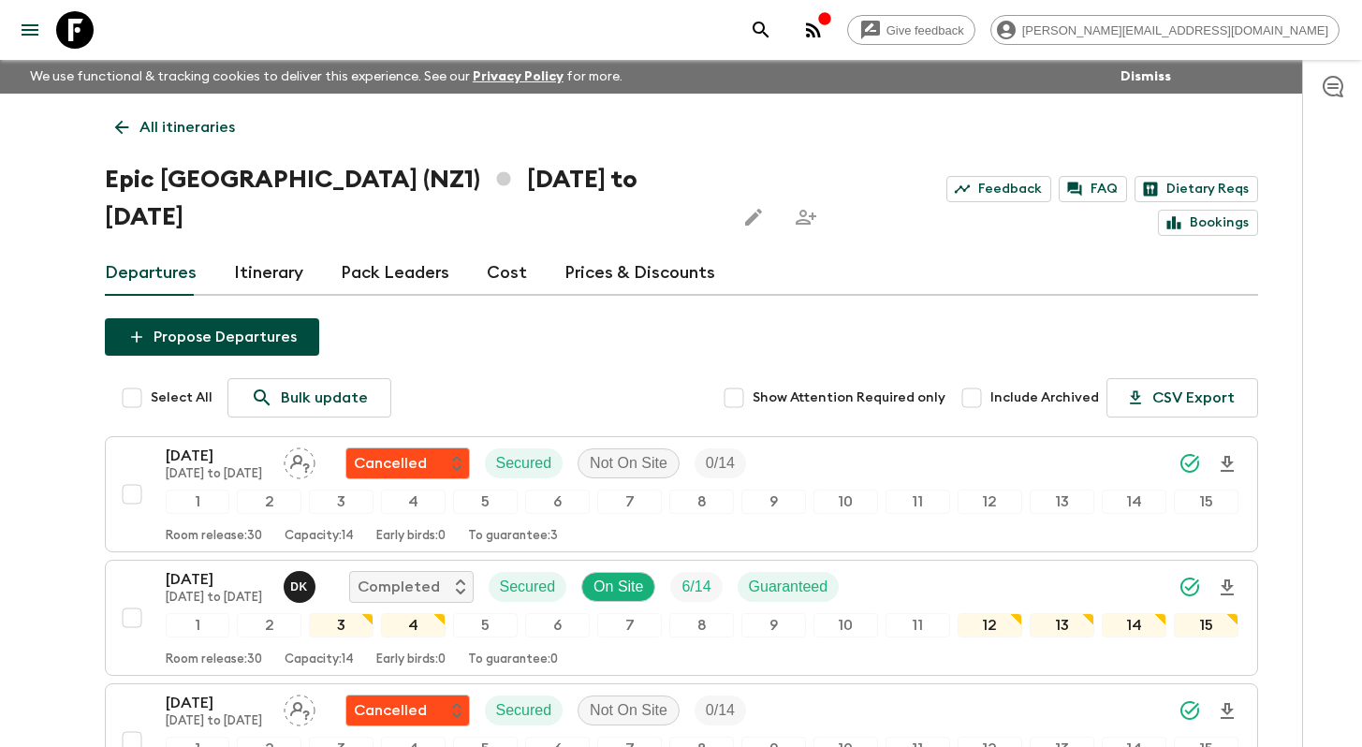
click at [202, 130] on p "All itineraries" at bounding box center [186, 127] width 95 height 22
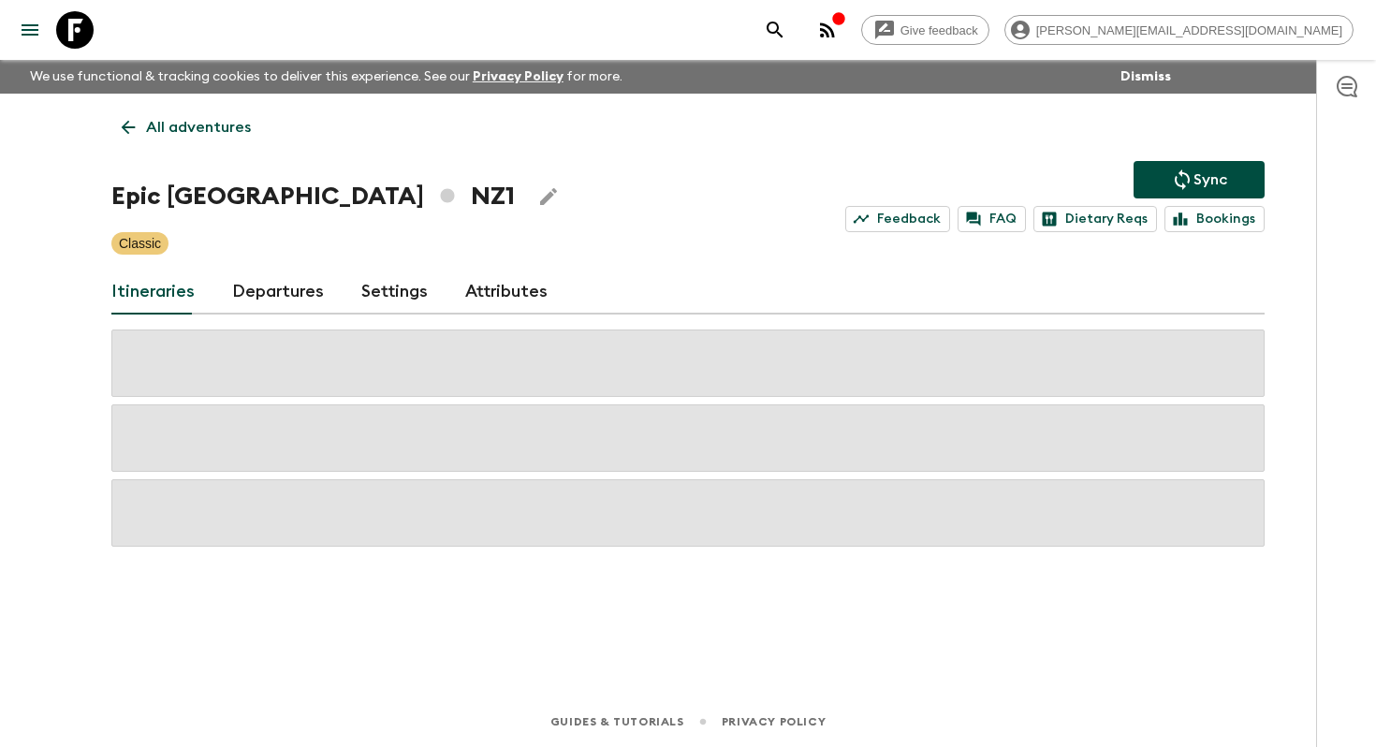
click at [179, 134] on p "All adventures" at bounding box center [198, 127] width 105 height 22
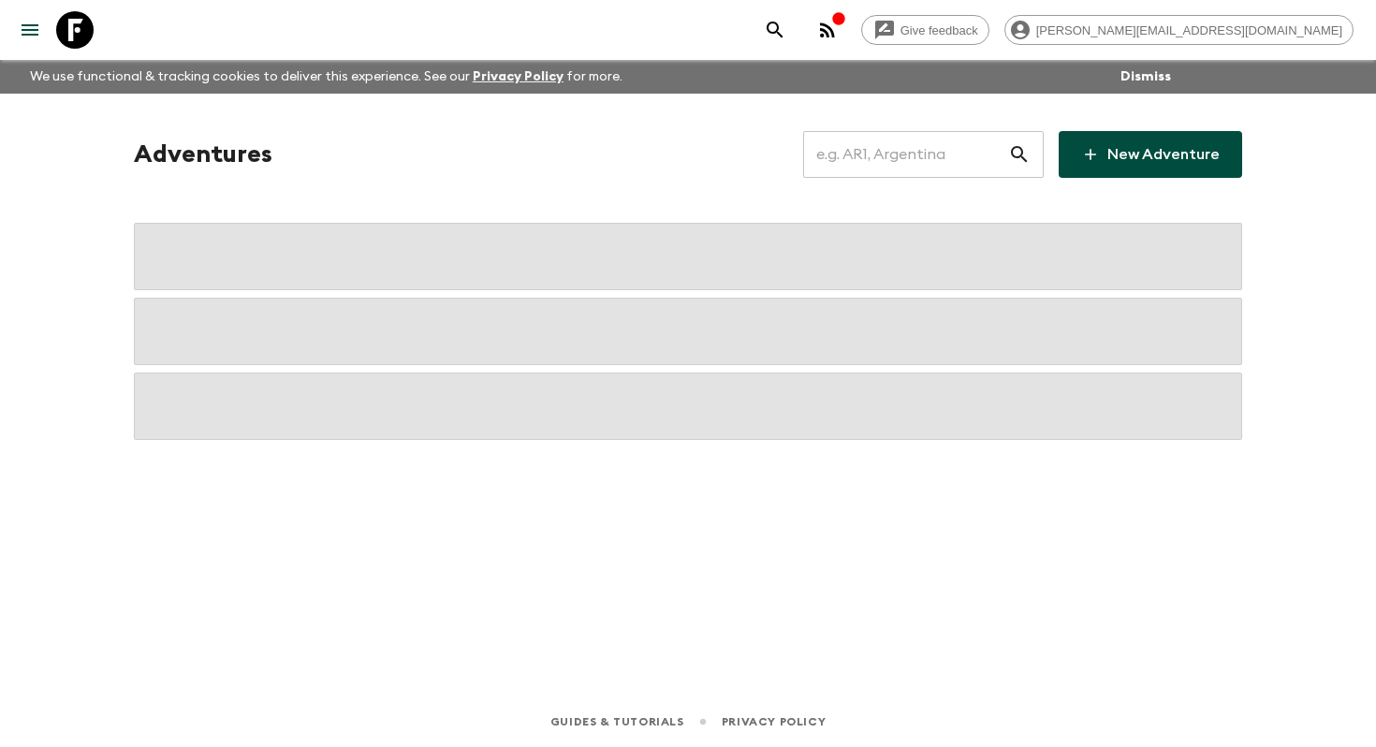
click at [924, 159] on input "text" at bounding box center [905, 154] width 205 height 52
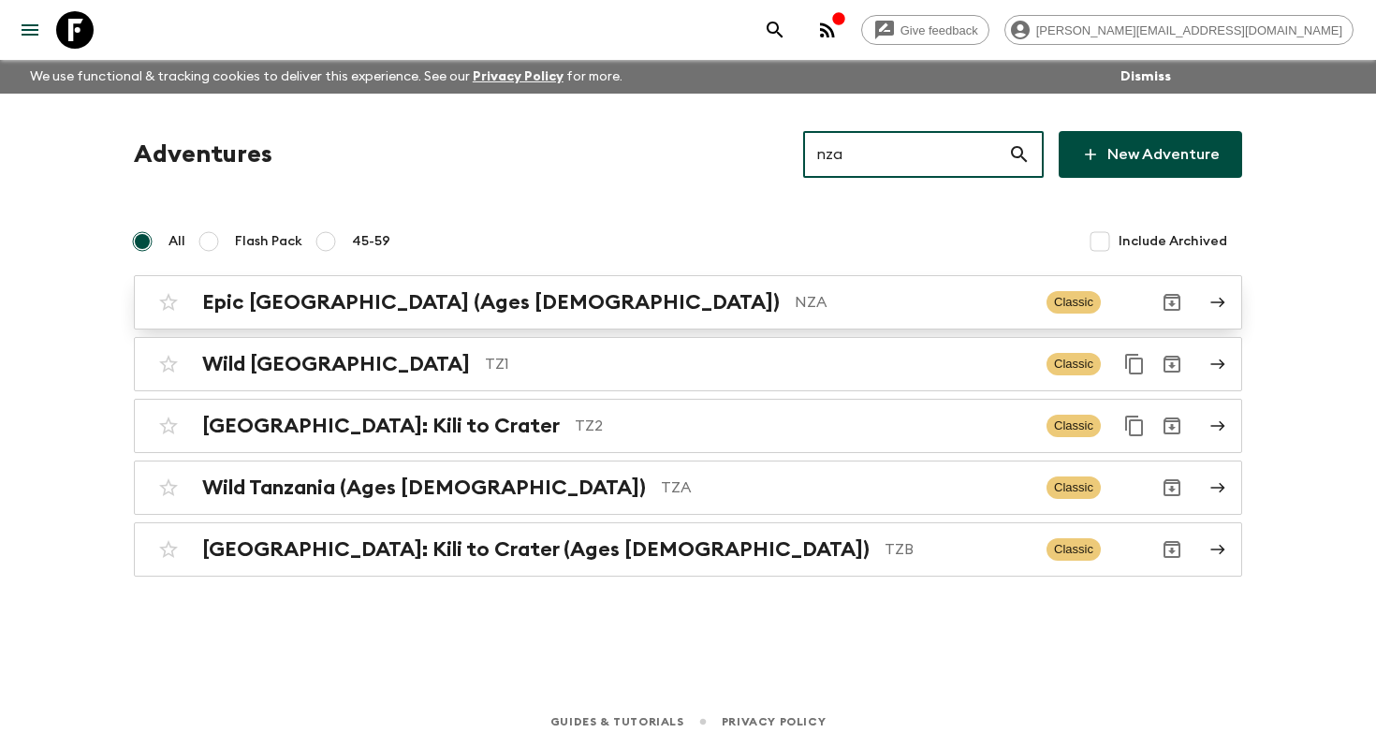
type input "nza"
click at [795, 302] on p "NZA" at bounding box center [913, 302] width 237 height 22
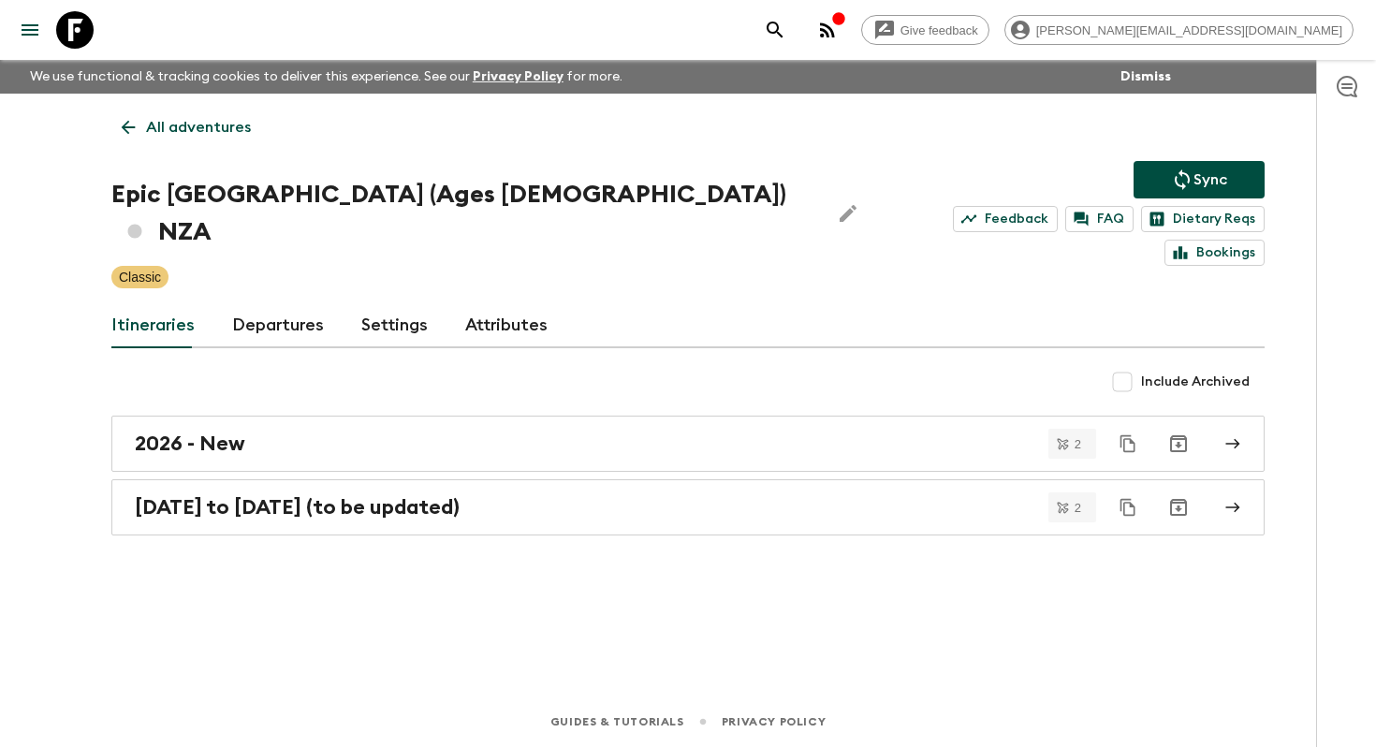
click at [282, 303] on link "Departures" at bounding box center [278, 325] width 92 height 45
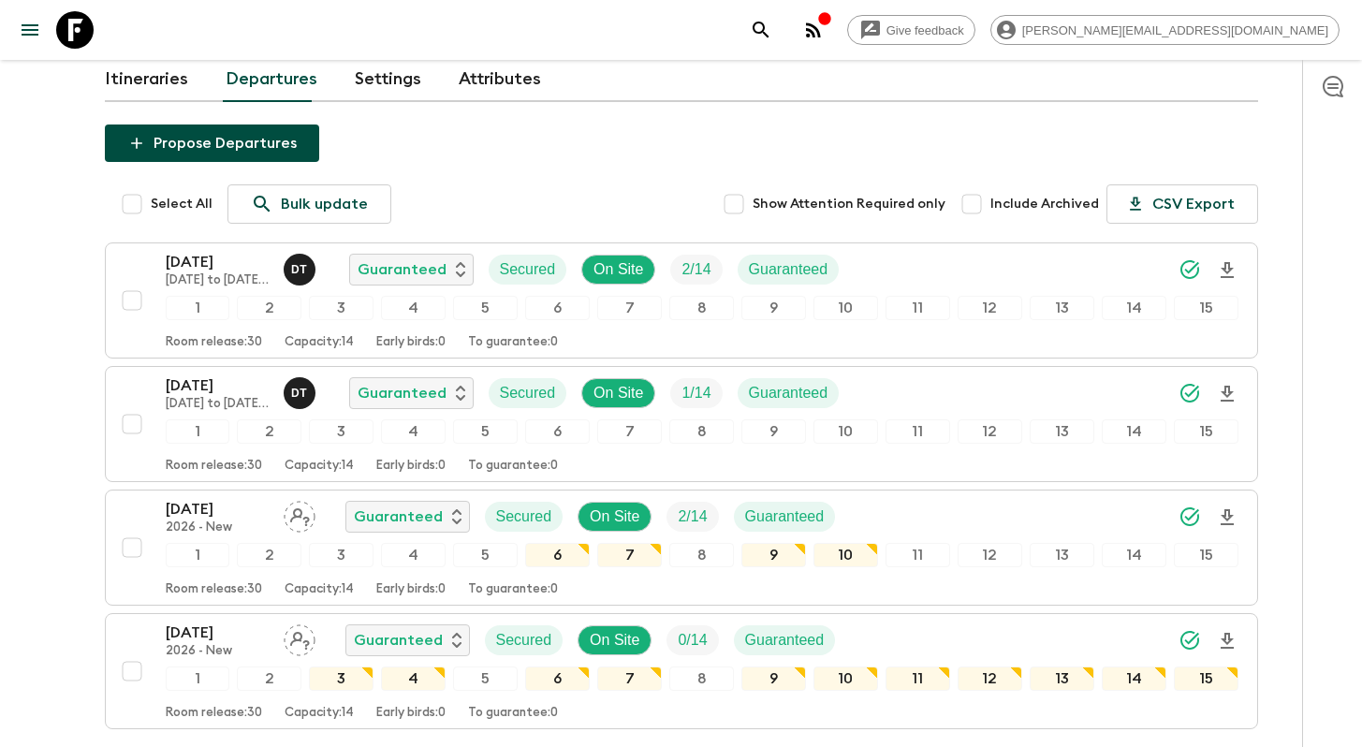
scroll to position [248, 0]
